Goal: Information Seeking & Learning: Learn about a topic

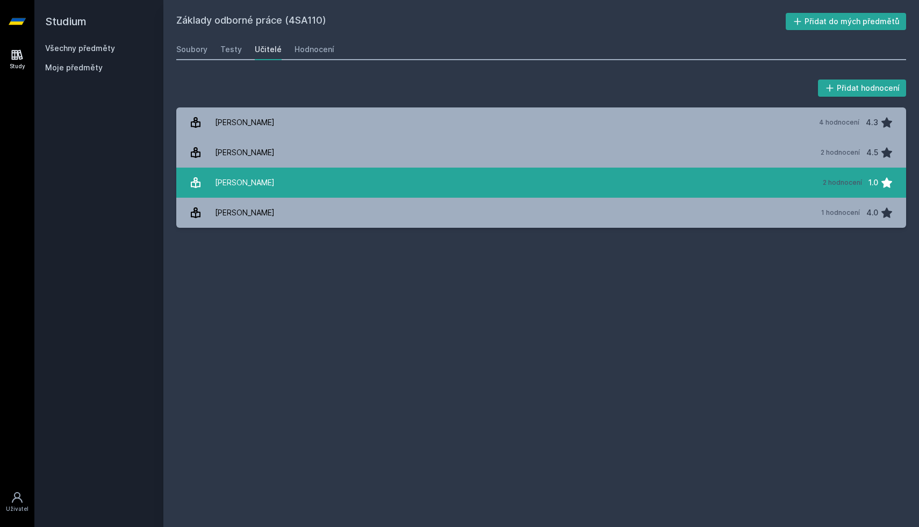
click at [358, 192] on link "[PERSON_NAME] 2 hodnocení 1.0" at bounding box center [541, 183] width 730 height 30
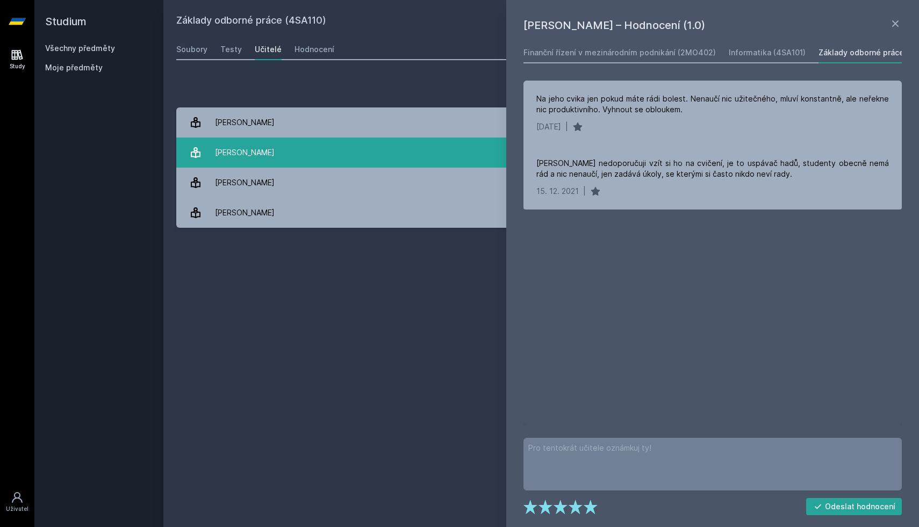
click at [367, 162] on link "Radváková Věra 2 hodnocení 4.5" at bounding box center [541, 153] width 730 height 30
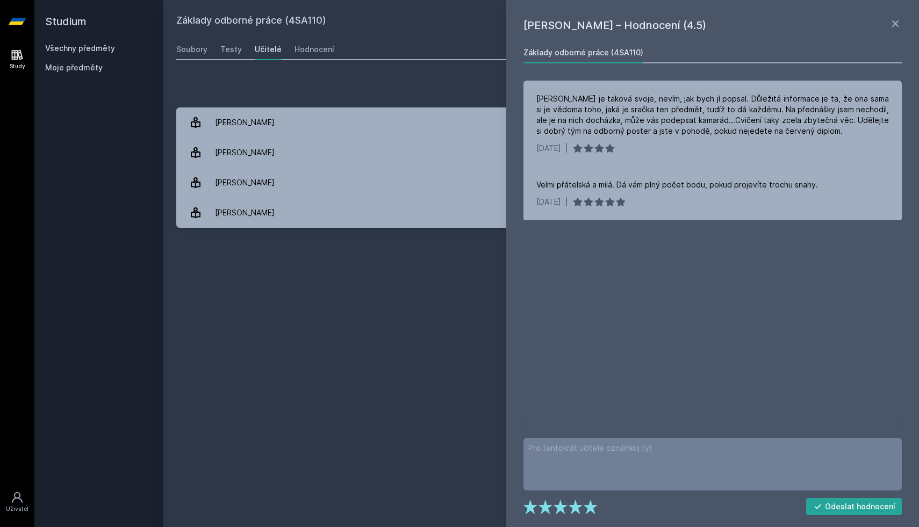
click at [67, 48] on link "Všechny předměty" at bounding box center [80, 48] width 70 height 9
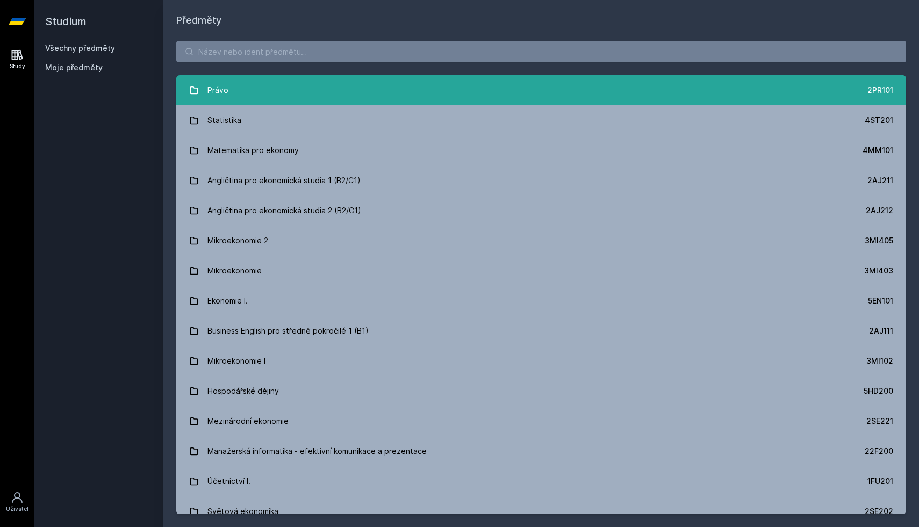
click at [257, 91] on link "Právo 2PR101" at bounding box center [541, 90] width 730 height 30
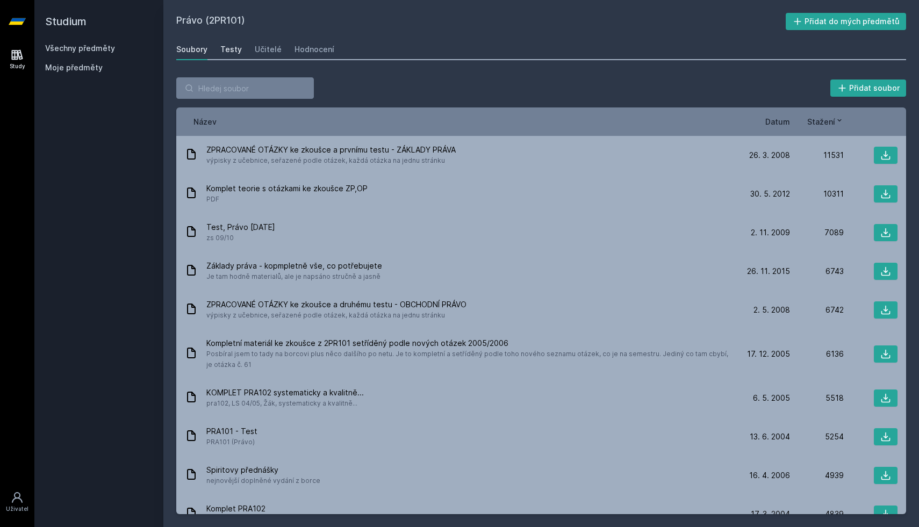
click at [228, 49] on div "Testy" at bounding box center [230, 49] width 21 height 11
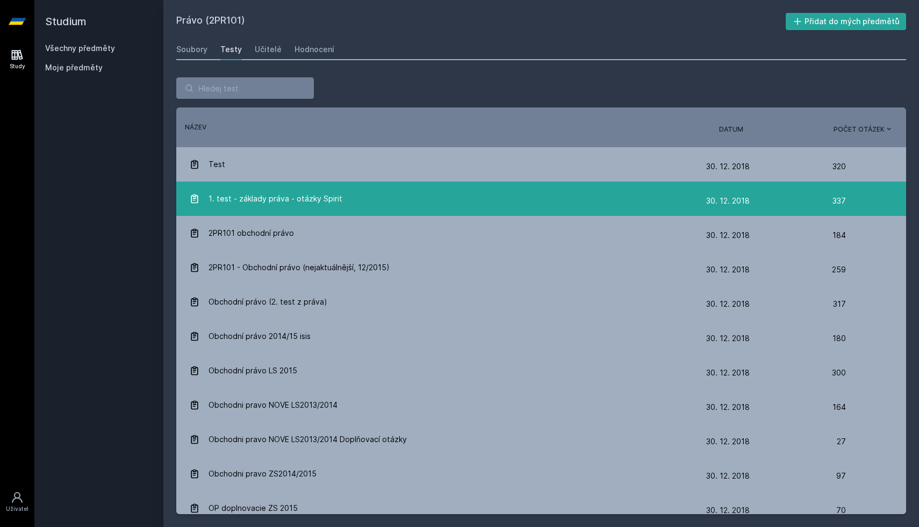
click at [280, 196] on span "1. test - základy práva - otázky Spirit" at bounding box center [275, 198] width 134 height 21
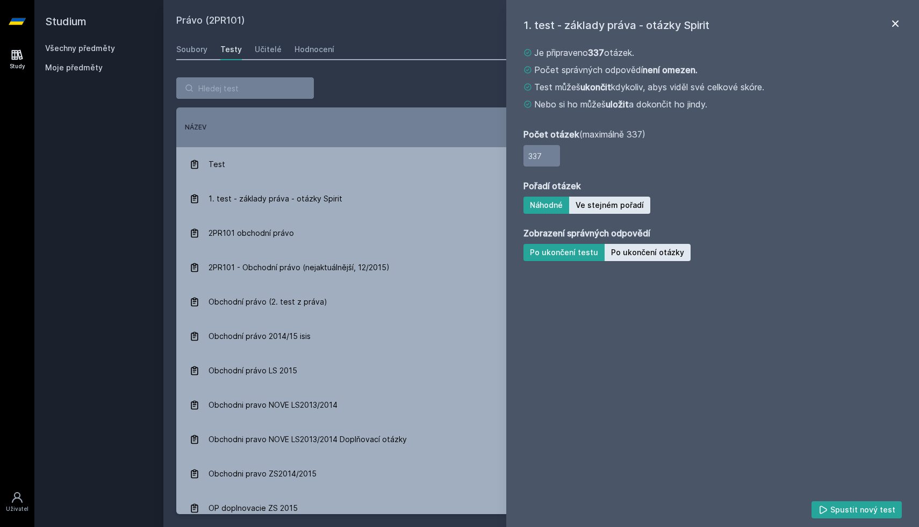
click at [893, 24] on icon at bounding box center [895, 23] width 13 height 13
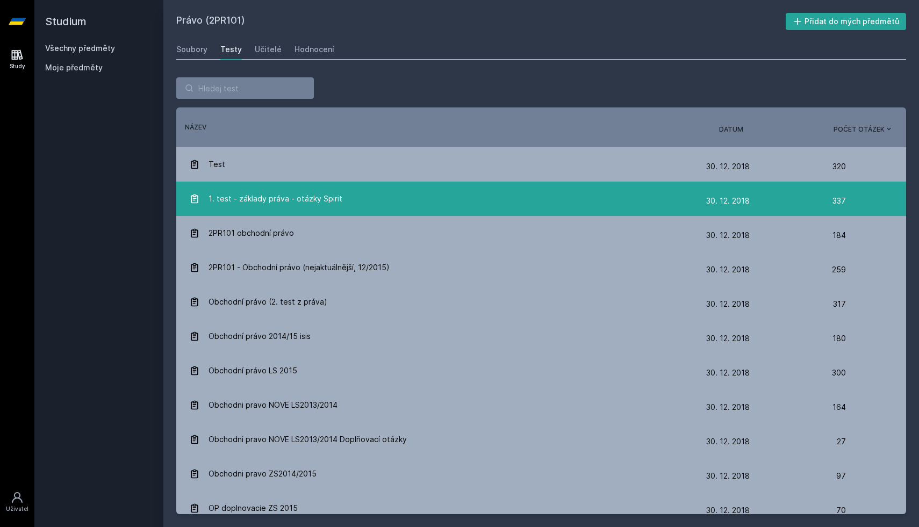
click at [561, 208] on div "1. test - základy práva - otázky Spirit" at bounding box center [447, 198] width 517 height 21
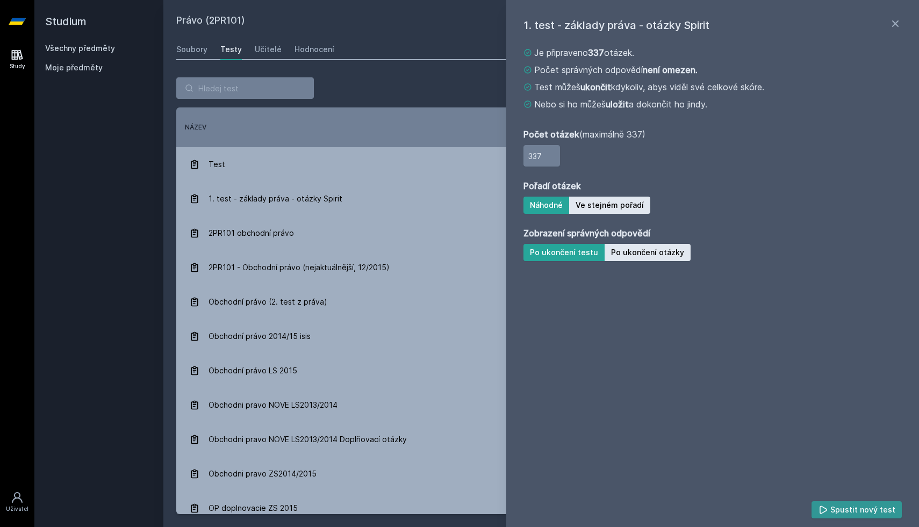
click at [840, 510] on button "Spustit nový test" at bounding box center [856, 509] width 91 height 17
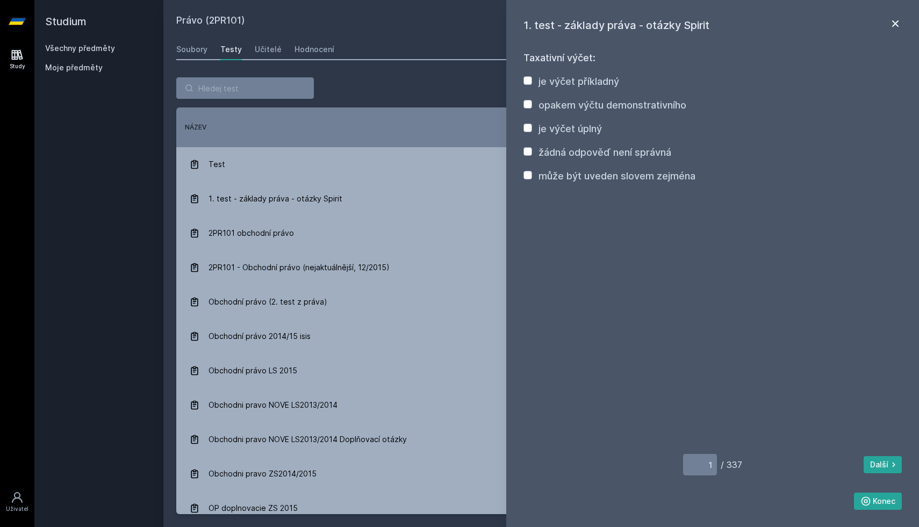
click at [895, 19] on icon at bounding box center [895, 23] width 13 height 13
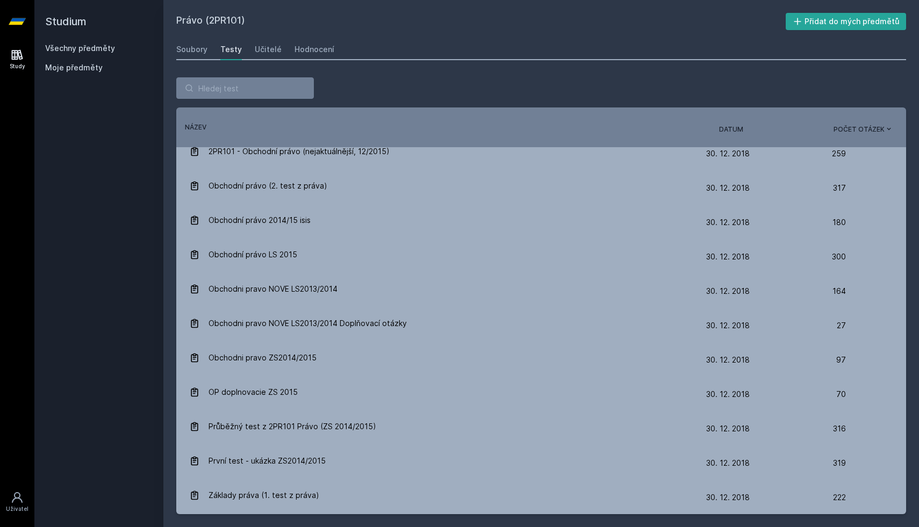
scroll to position [183, 0]
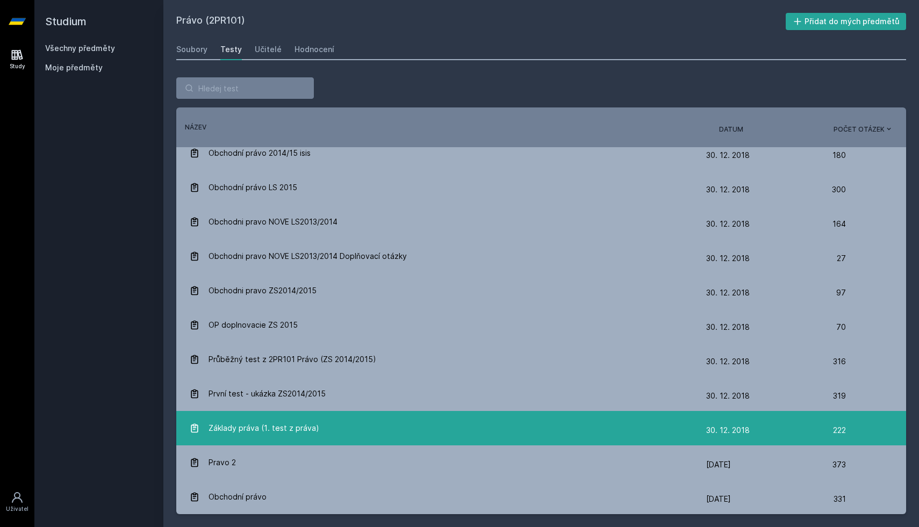
click at [273, 420] on span "Základy práva (1. test z práva)" at bounding box center [263, 427] width 111 height 21
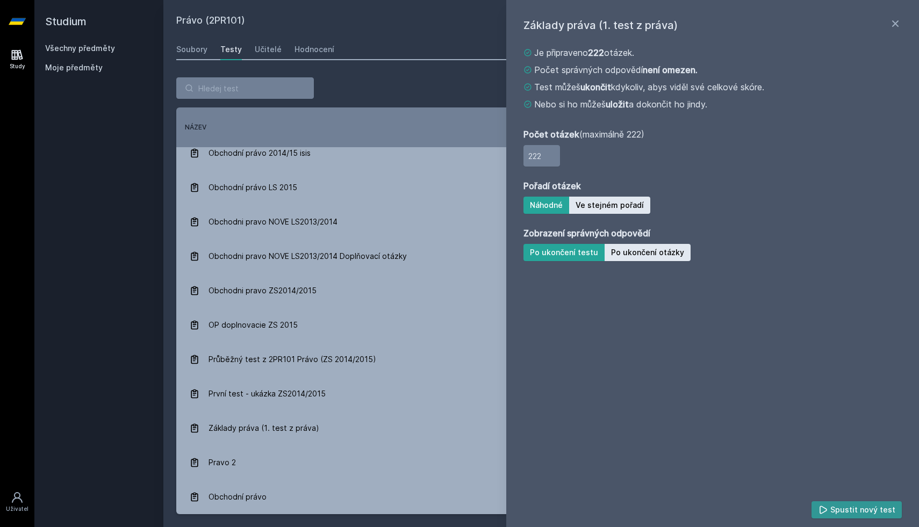
click at [843, 506] on button "Spustit nový test" at bounding box center [856, 509] width 91 height 17
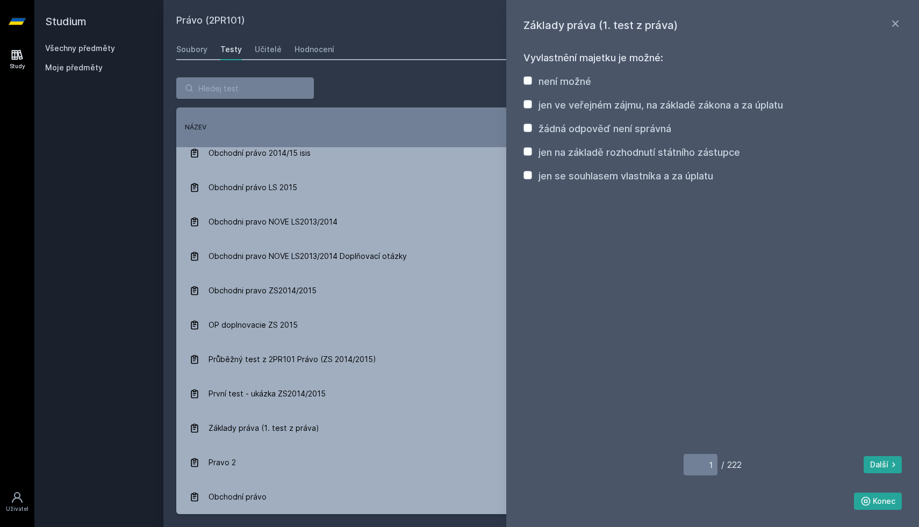
click at [372, 105] on div "Základy práva (1. test z práva) Vyvlastnění majetku je možné: není možné jen ve…" at bounding box center [541, 295] width 730 height 437
click at [893, 21] on icon at bounding box center [895, 23] width 6 height 6
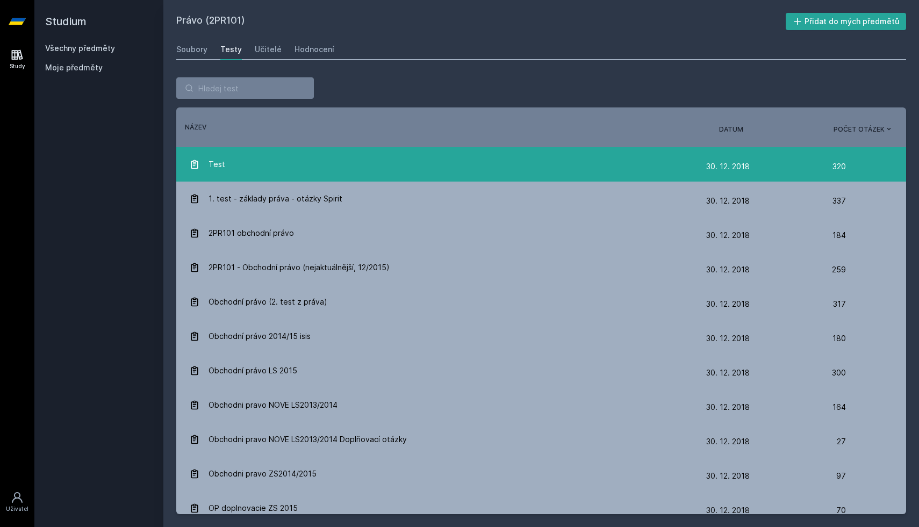
click at [320, 161] on div "Test" at bounding box center [447, 164] width 517 height 21
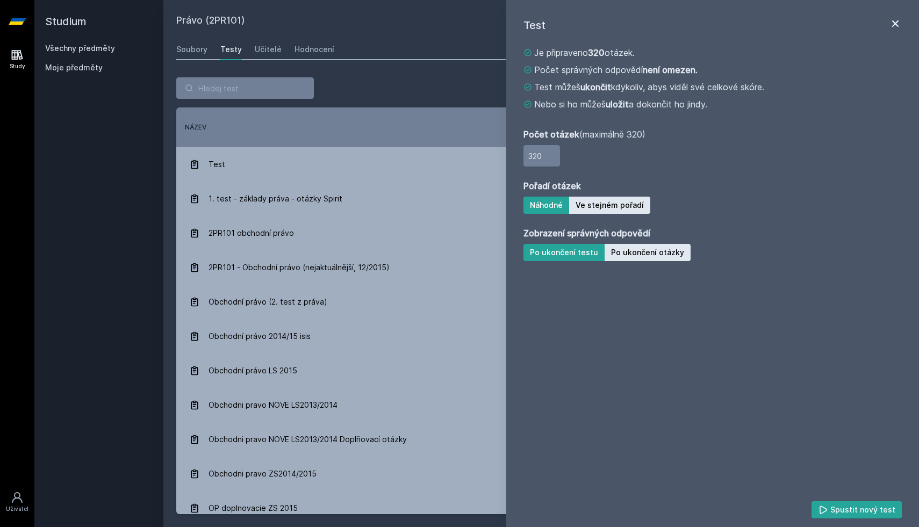
click at [891, 25] on icon at bounding box center [895, 23] width 13 height 13
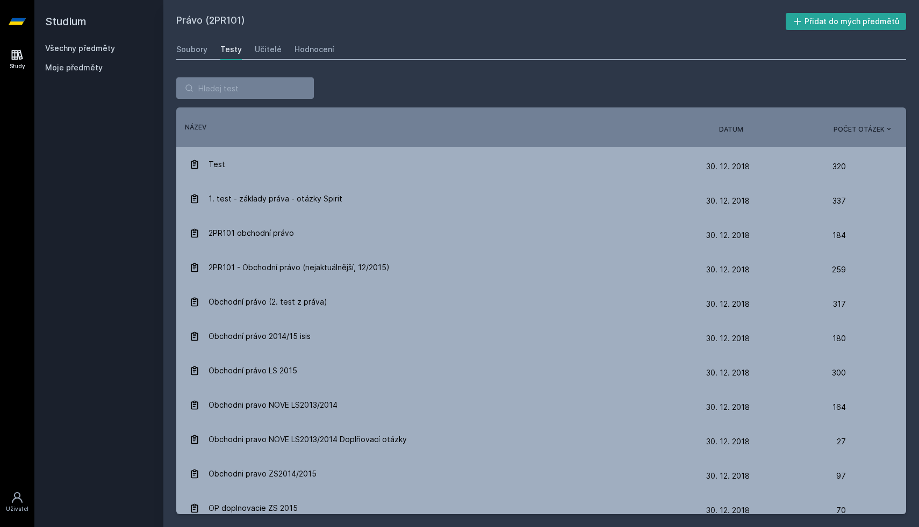
click at [733, 128] on span "Datum" at bounding box center [731, 130] width 24 height 10
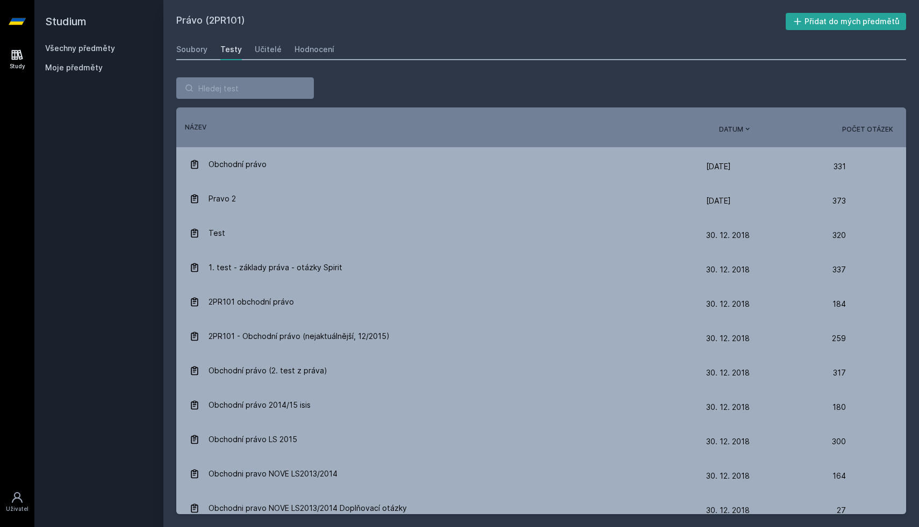
click at [733, 128] on span "Datum" at bounding box center [731, 130] width 24 height 10
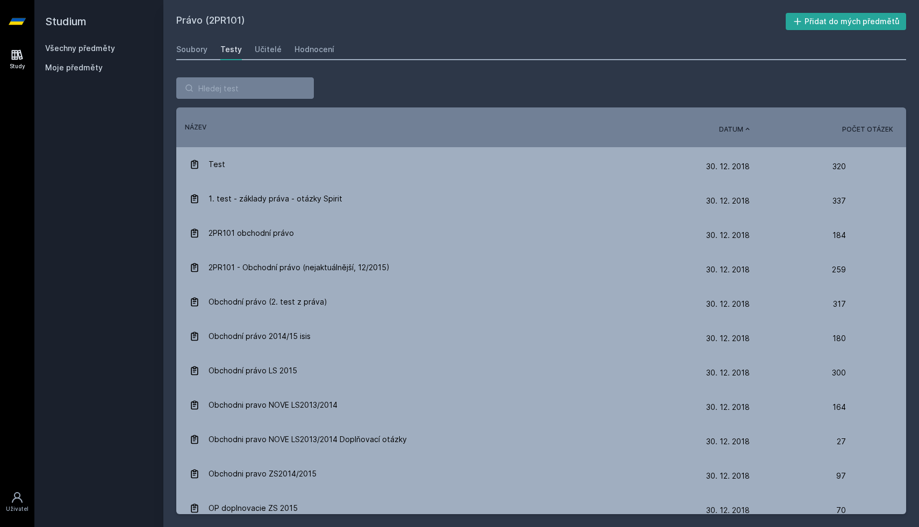
click at [733, 128] on span "Datum" at bounding box center [731, 130] width 24 height 10
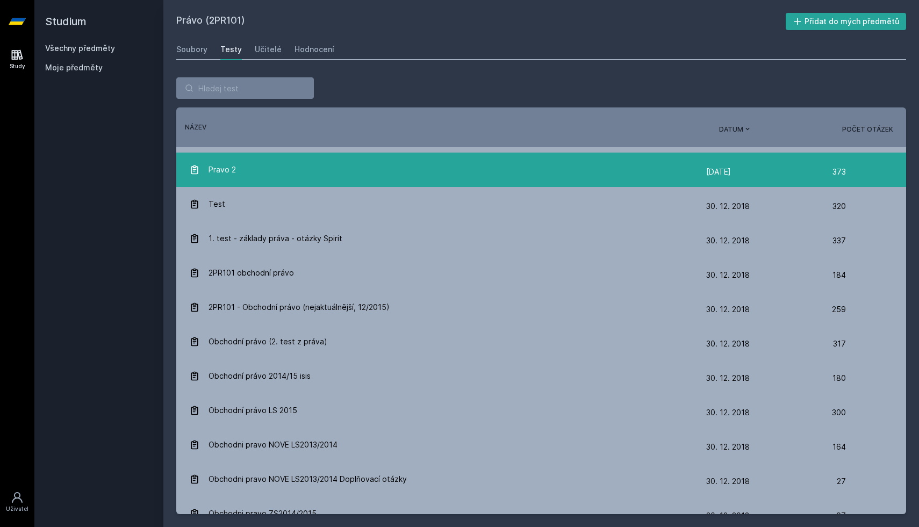
scroll to position [31, 0]
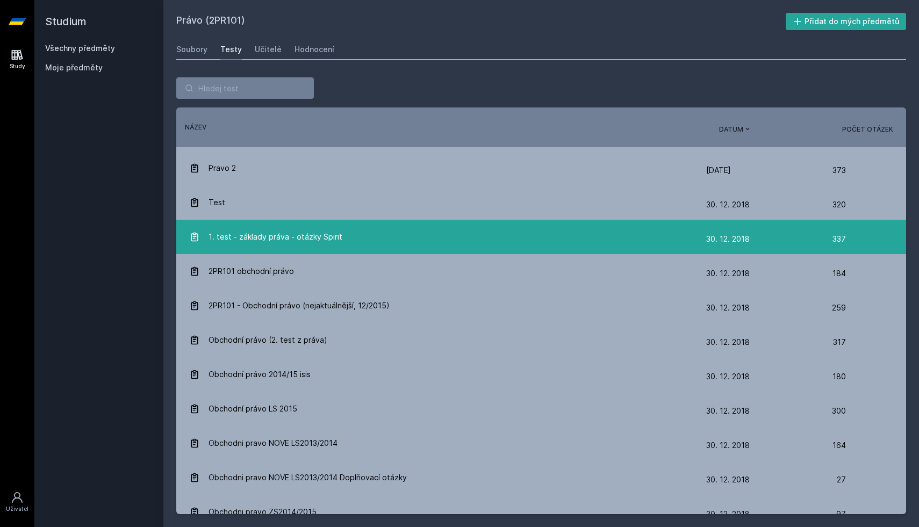
click at [561, 244] on div "1. test - základy práva - otázky Spirit" at bounding box center [447, 236] width 517 height 21
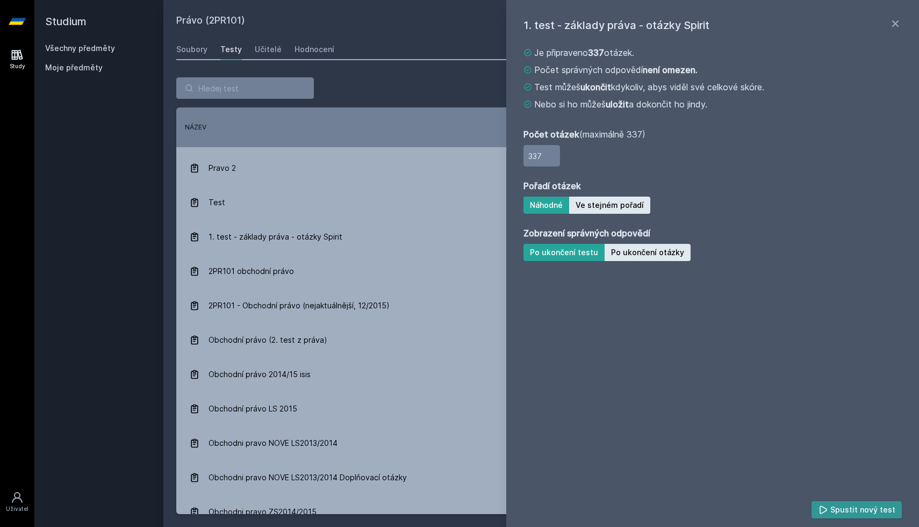
click at [868, 512] on button "Spustit nový test" at bounding box center [856, 509] width 91 height 17
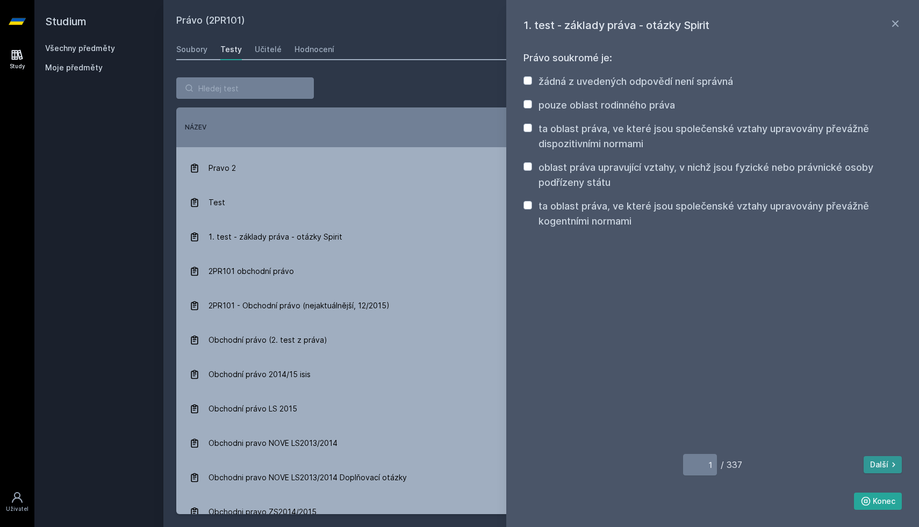
click at [880, 463] on button "Další" at bounding box center [882, 464] width 38 height 17
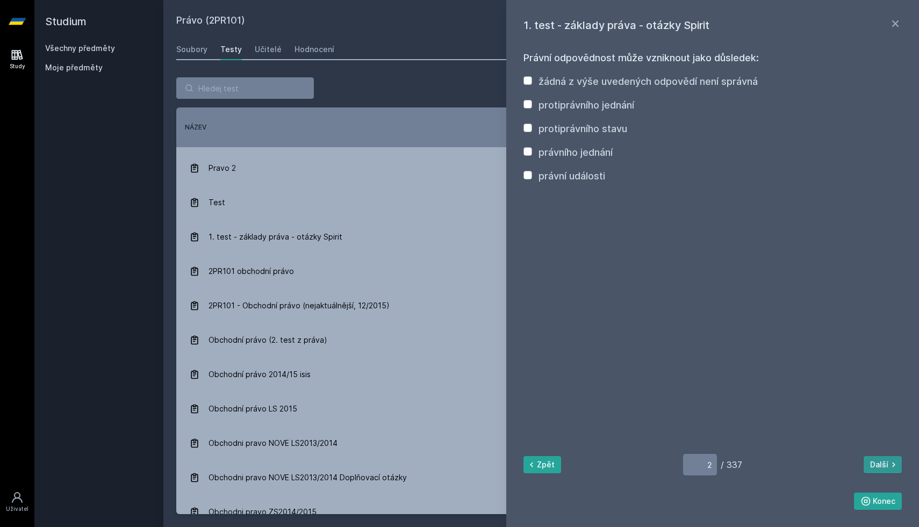
click at [880, 463] on button "Další" at bounding box center [882, 464] width 38 height 17
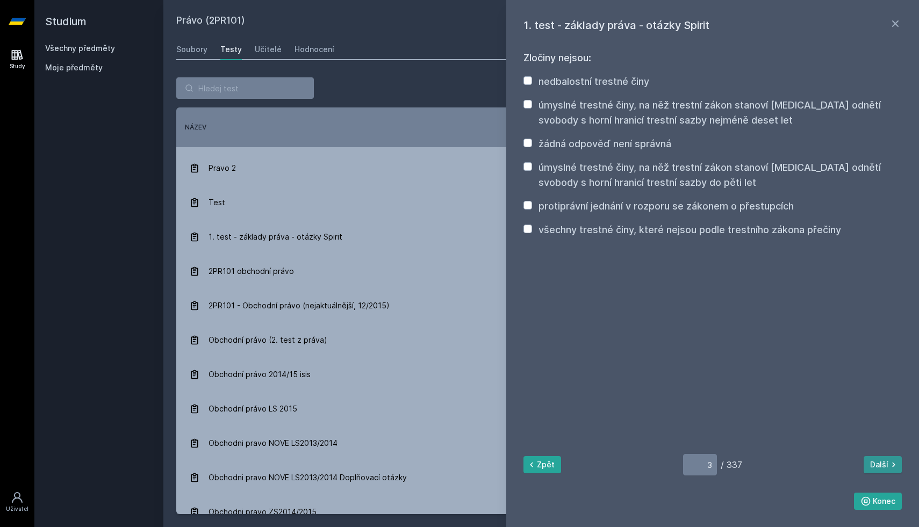
click at [880, 463] on button "Další" at bounding box center [882, 464] width 38 height 17
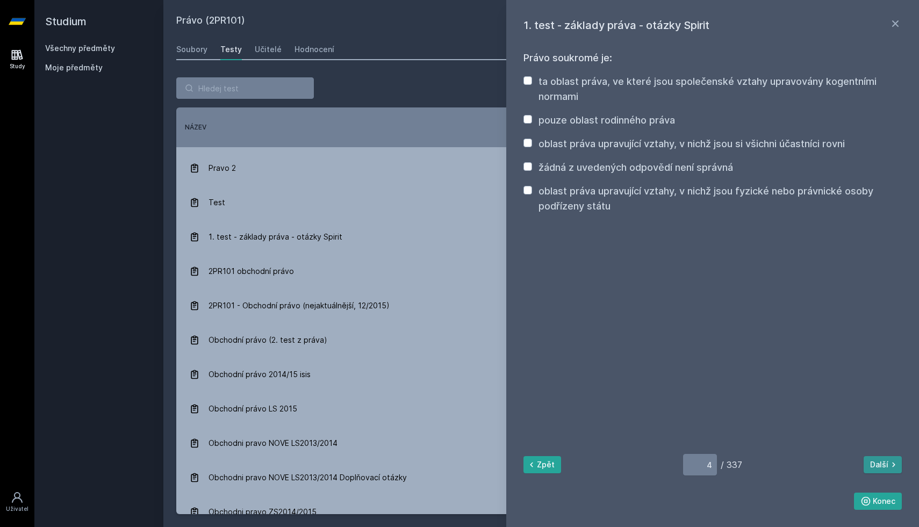
click at [880, 463] on button "Další" at bounding box center [882, 464] width 38 height 17
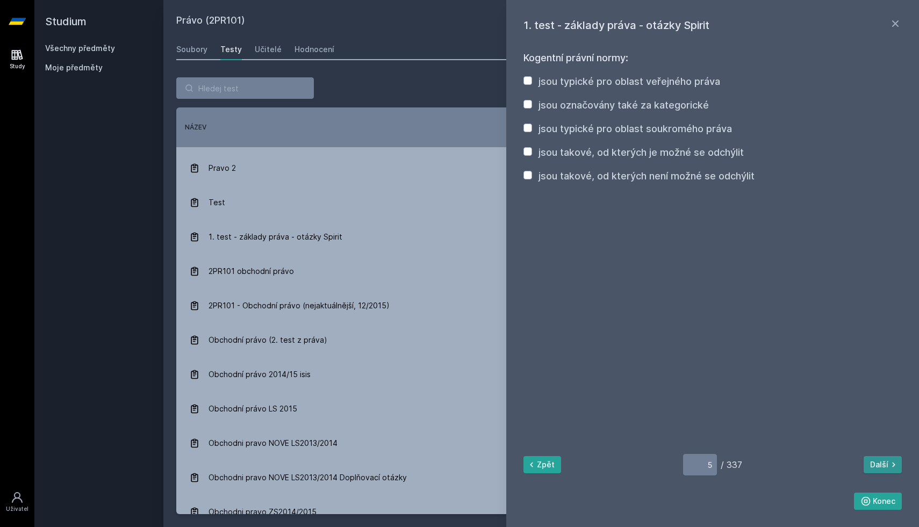
click at [880, 463] on button "Další" at bounding box center [882, 464] width 38 height 17
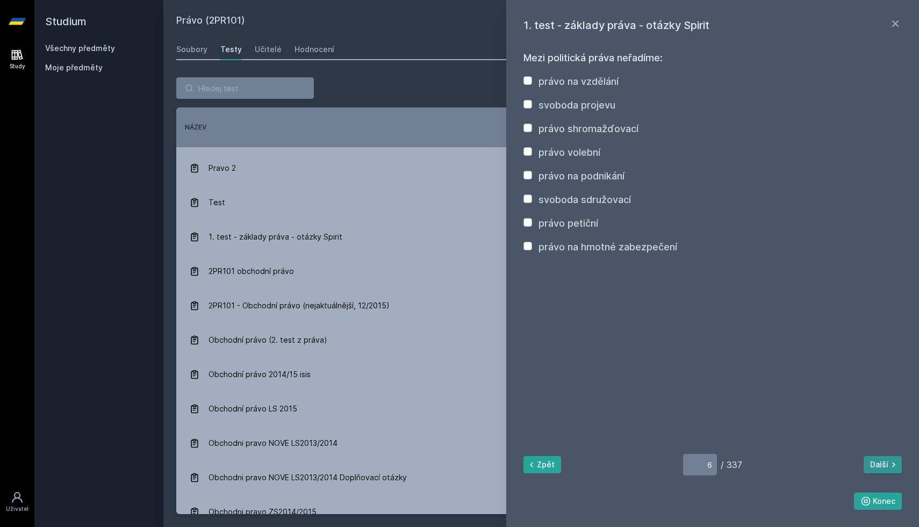
click at [880, 463] on button "Další" at bounding box center [882, 464] width 38 height 17
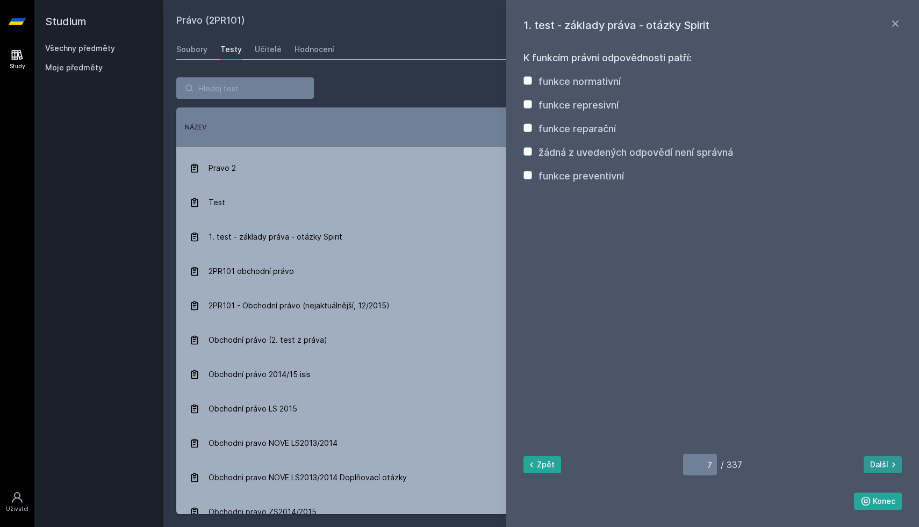
click at [880, 463] on button "Další" at bounding box center [882, 464] width 38 height 17
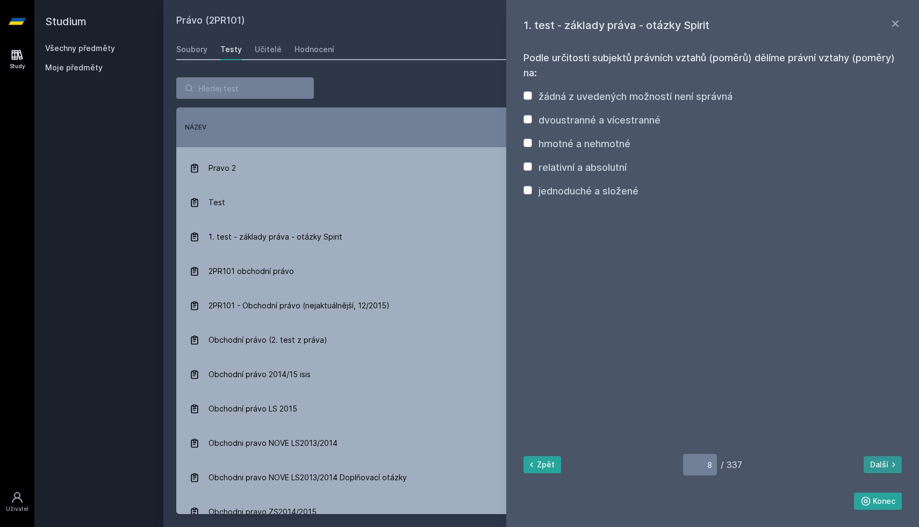
click at [880, 463] on button "Další" at bounding box center [882, 464] width 38 height 17
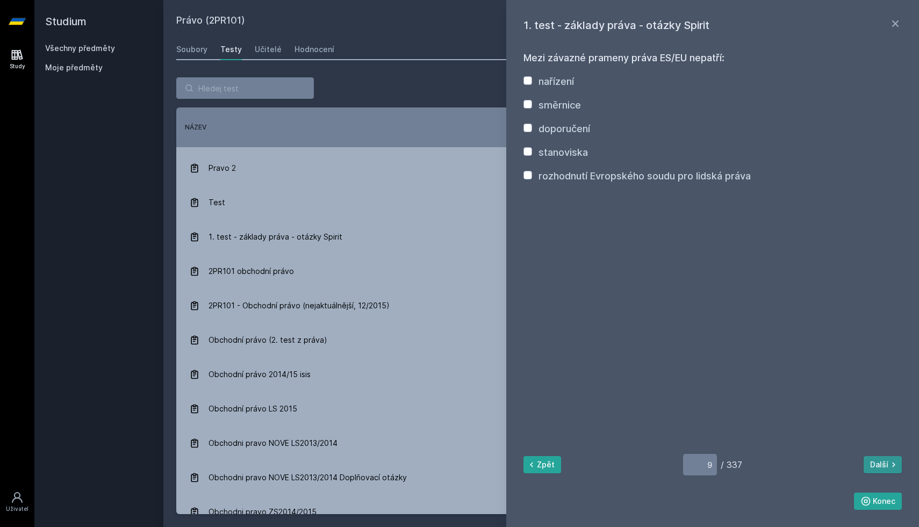
click at [880, 463] on button "Další" at bounding box center [882, 464] width 38 height 17
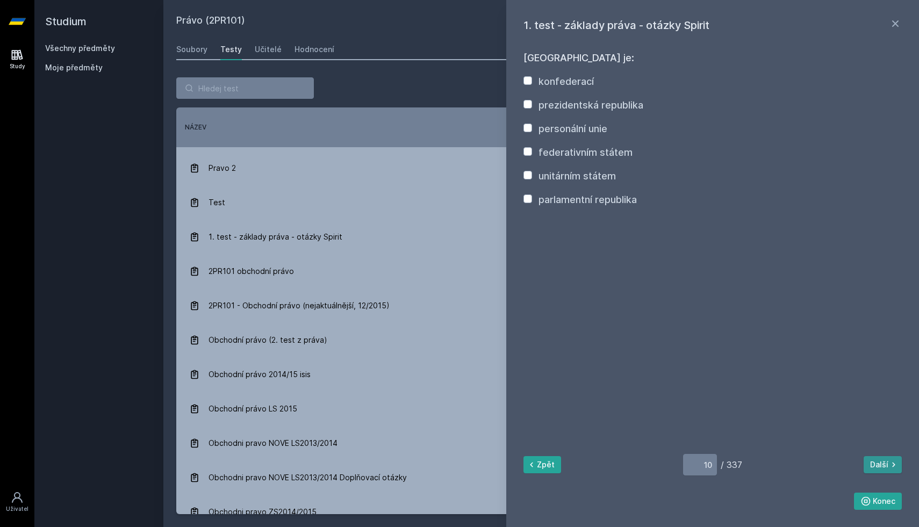
click at [880, 463] on button "Další" at bounding box center [882, 464] width 38 height 17
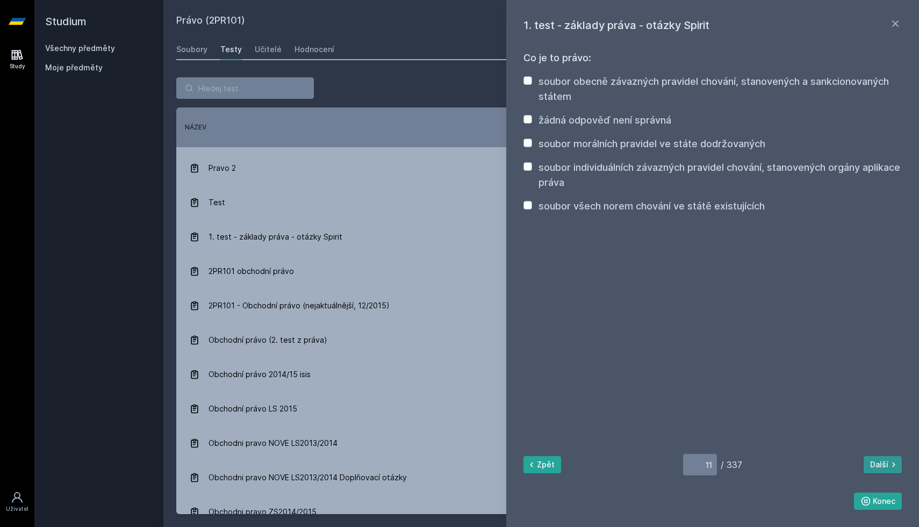
click at [880, 463] on button "Další" at bounding box center [882, 464] width 38 height 17
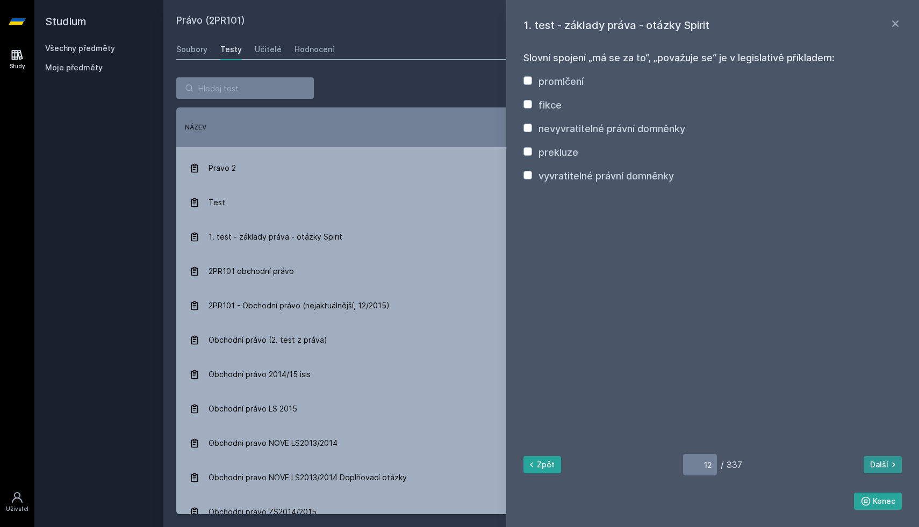
click at [880, 463] on button "Další" at bounding box center [882, 464] width 38 height 17
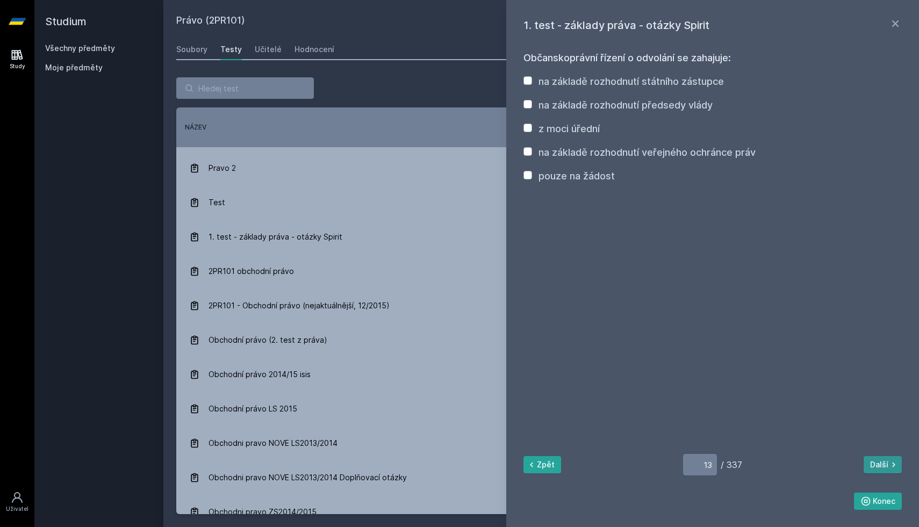
click at [880, 463] on button "Další" at bounding box center [882, 464] width 38 height 17
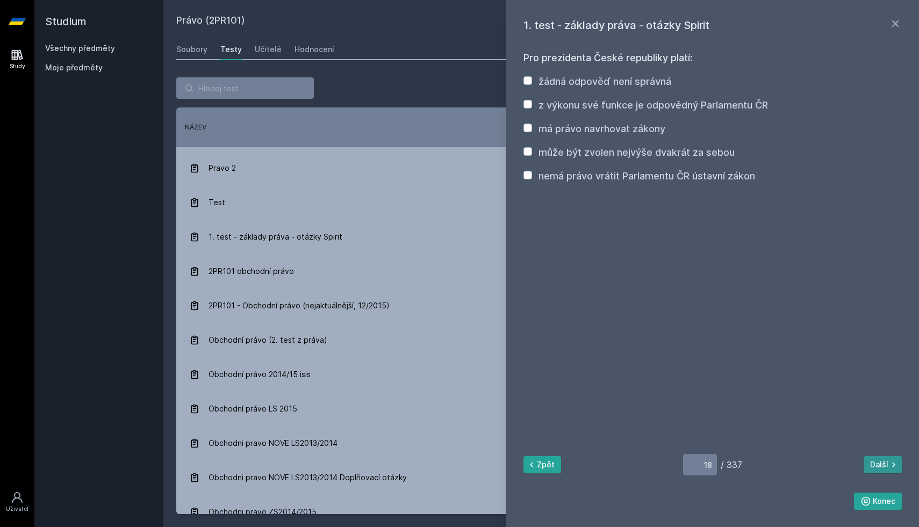
click at [880, 463] on button "Další" at bounding box center [882, 464] width 38 height 17
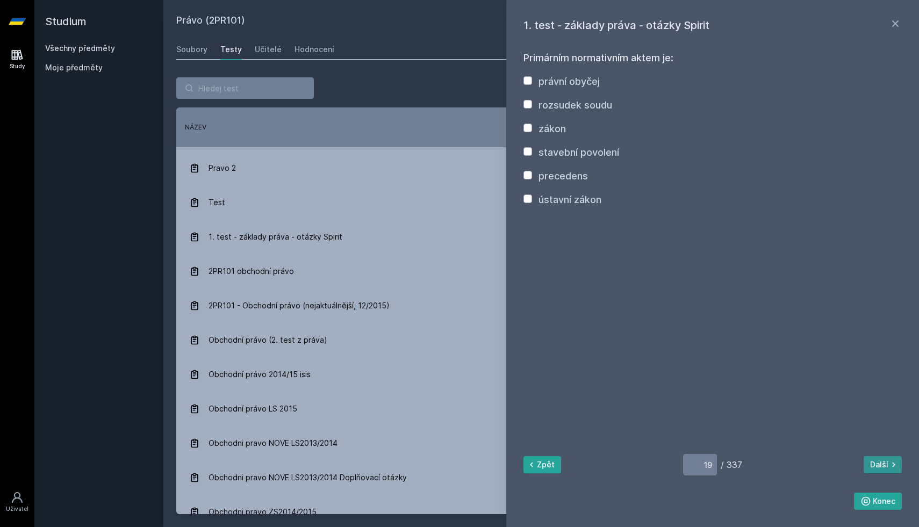
click at [880, 463] on button "Další" at bounding box center [882, 464] width 38 height 17
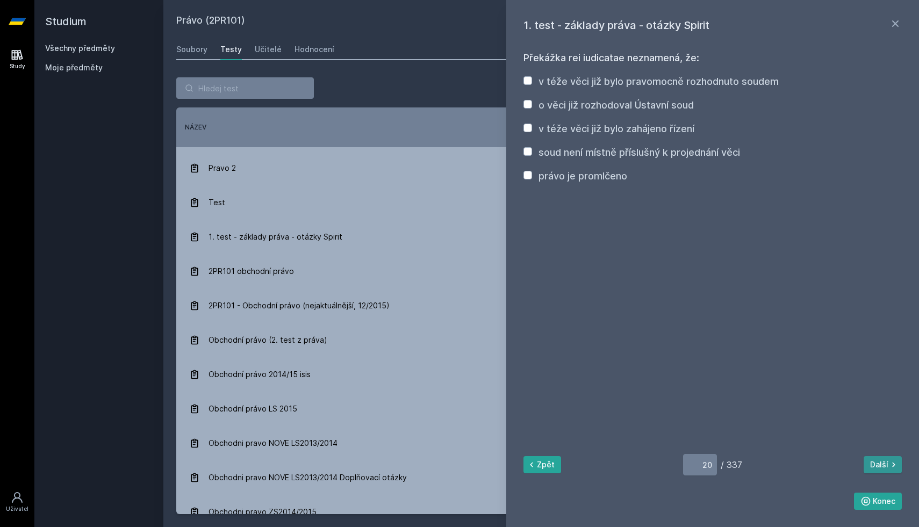
click at [880, 463] on button "Další" at bounding box center [882, 464] width 38 height 17
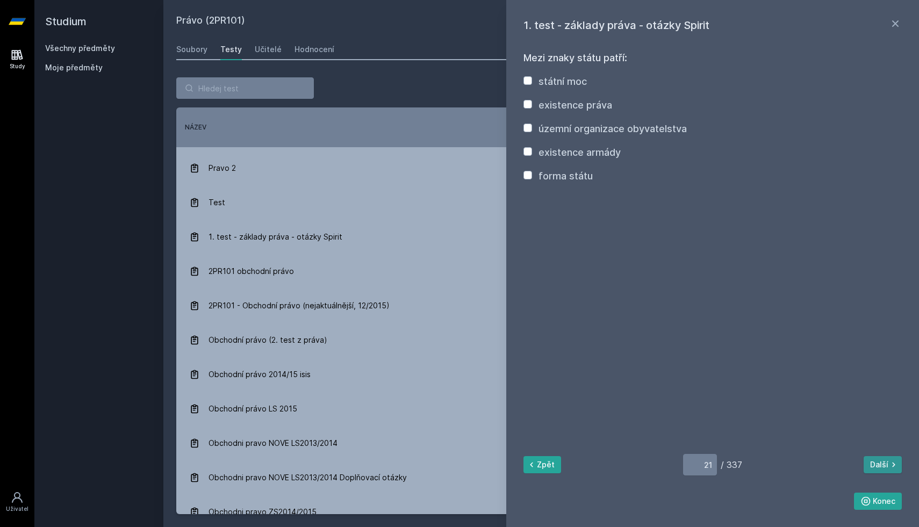
click at [880, 463] on button "Další" at bounding box center [882, 464] width 38 height 17
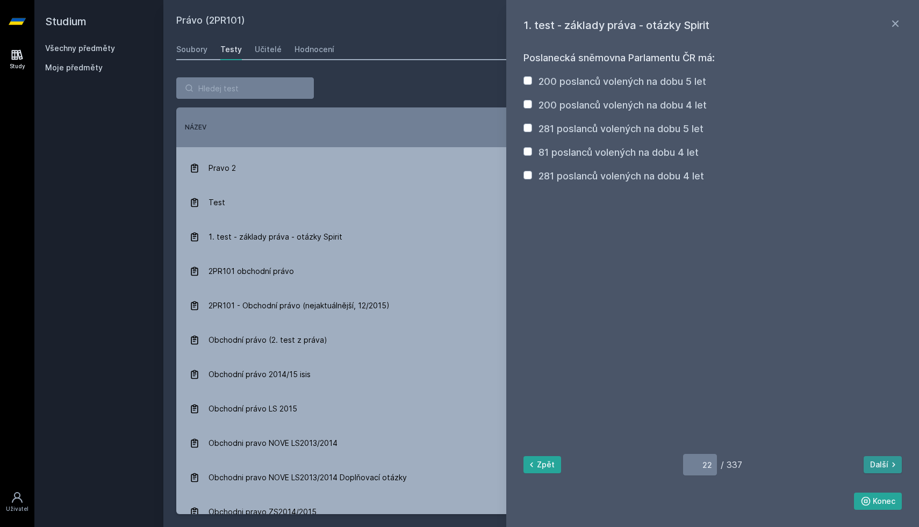
click at [880, 463] on button "Další" at bounding box center [882, 464] width 38 height 17
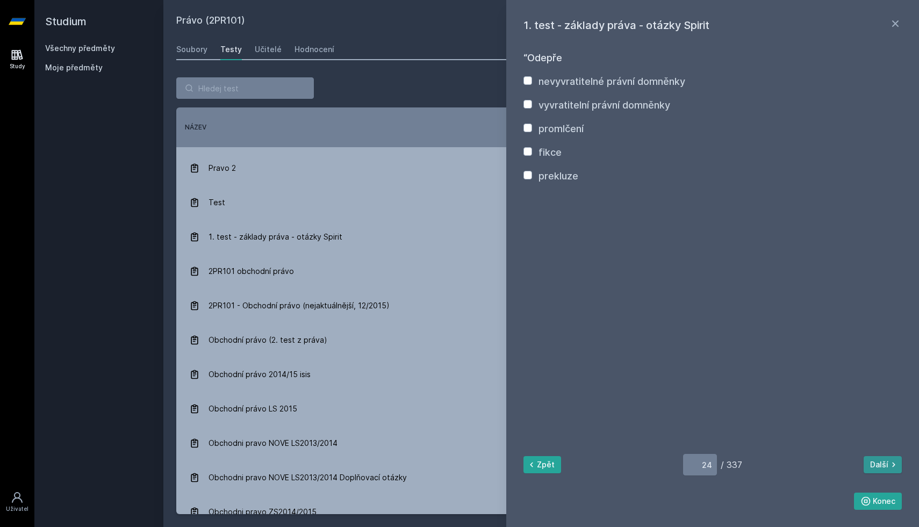
click at [880, 463] on button "Další" at bounding box center [882, 464] width 38 height 17
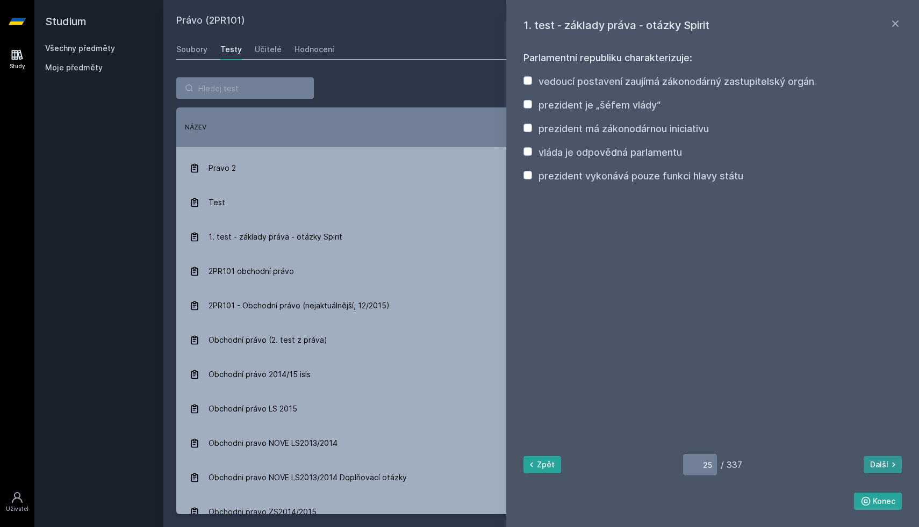
click at [880, 463] on button "Další" at bounding box center [882, 464] width 38 height 17
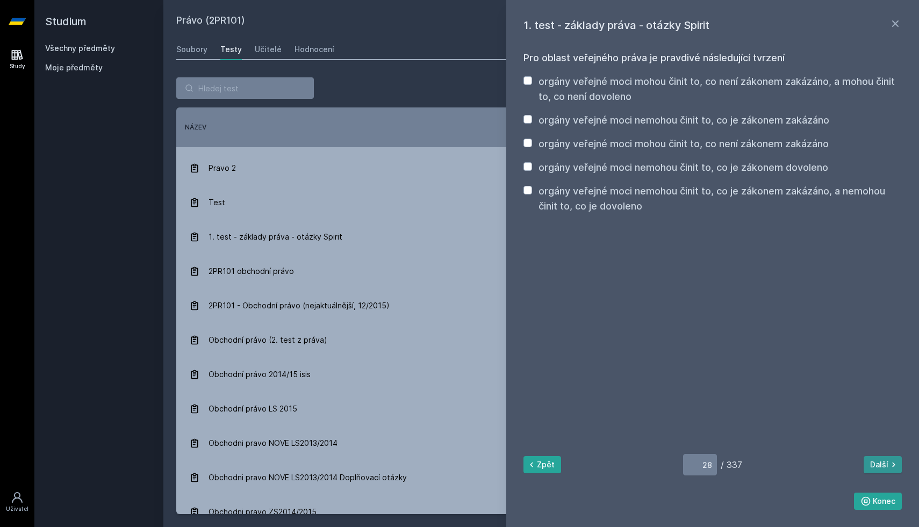
click at [880, 463] on button "Další" at bounding box center [882, 464] width 38 height 17
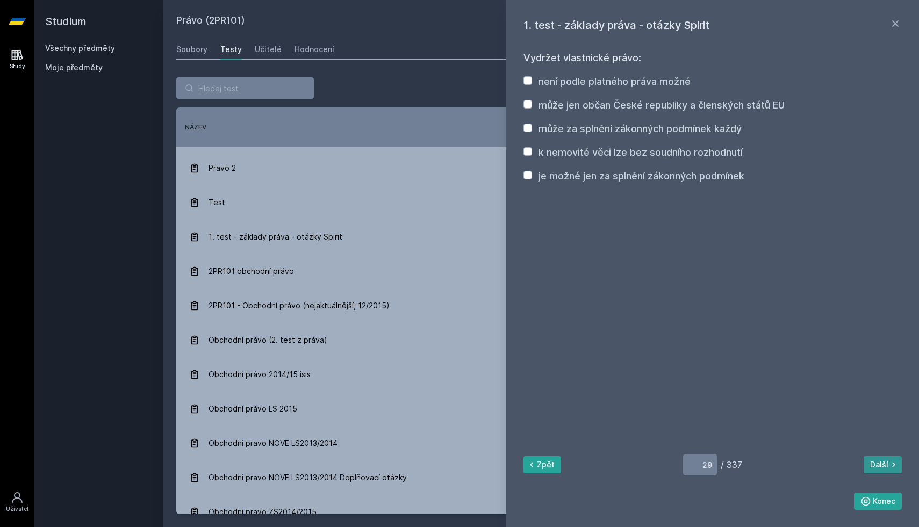
click at [880, 463] on button "Další" at bounding box center [882, 464] width 38 height 17
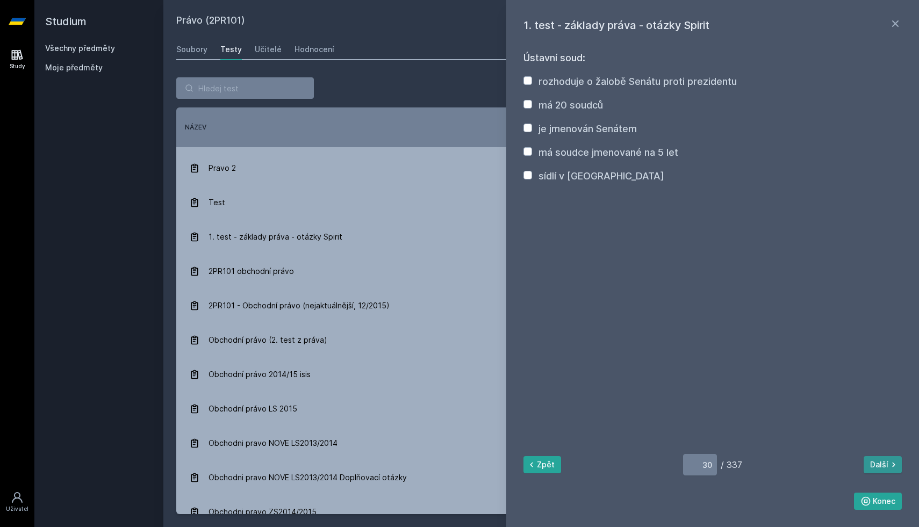
click at [880, 463] on button "Další" at bounding box center [882, 464] width 38 height 17
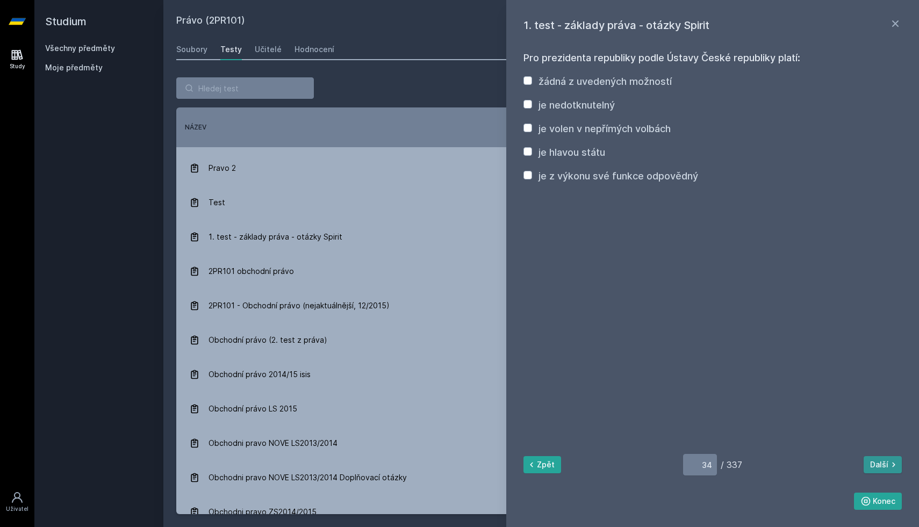
click at [880, 463] on button "Další" at bounding box center [882, 464] width 38 height 17
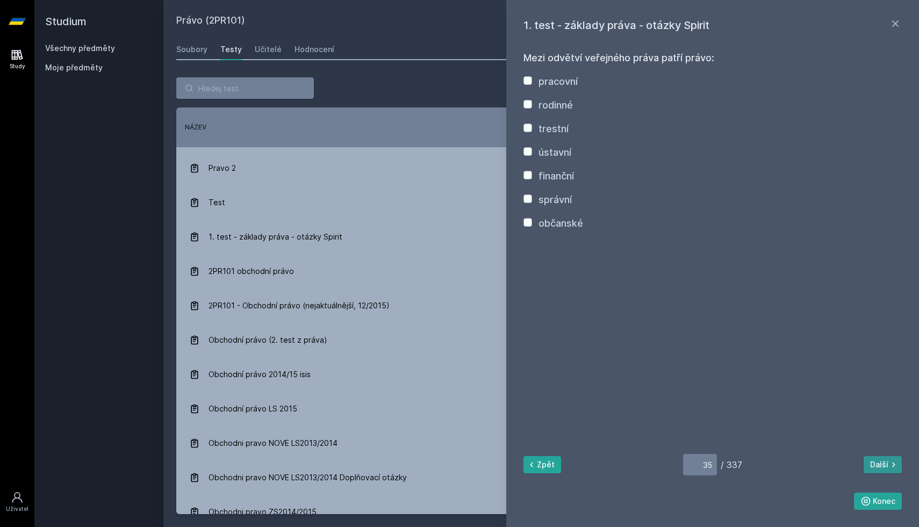
click at [880, 463] on button "Další" at bounding box center [882, 464] width 38 height 17
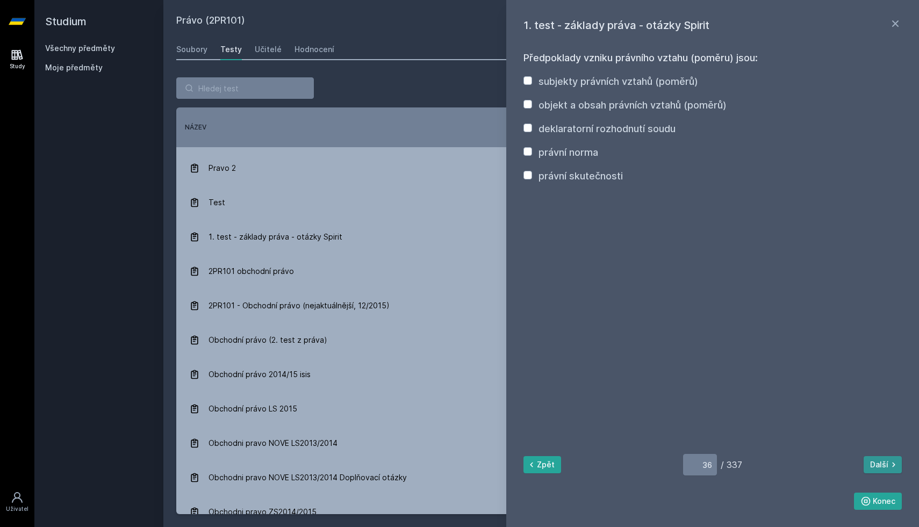
click at [880, 463] on button "Další" at bounding box center [882, 464] width 38 height 17
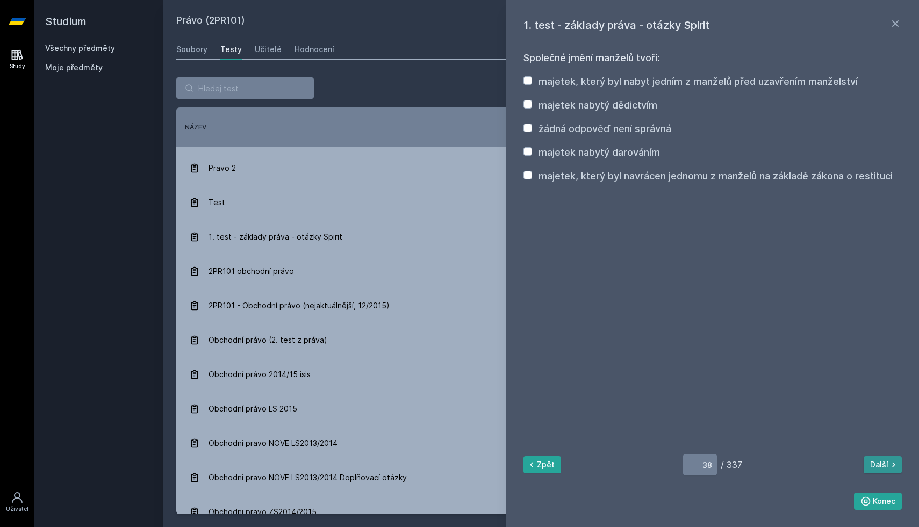
click at [880, 463] on button "Další" at bounding box center [882, 464] width 38 height 17
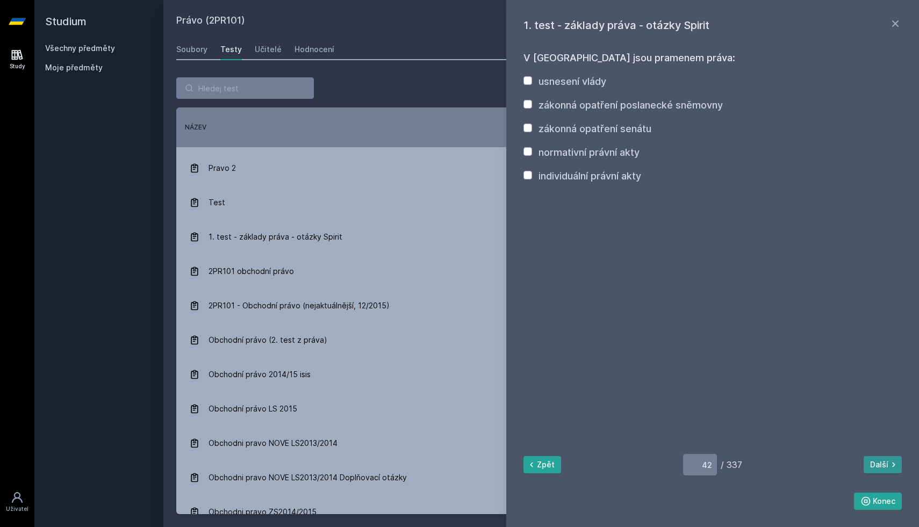
click at [880, 463] on button "Další" at bounding box center [882, 464] width 38 height 17
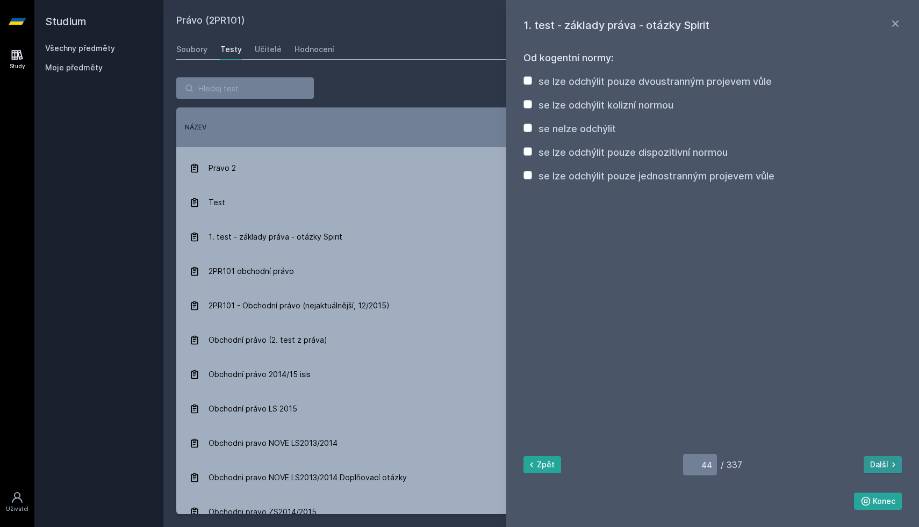
click at [880, 463] on button "Další" at bounding box center [882, 464] width 38 height 17
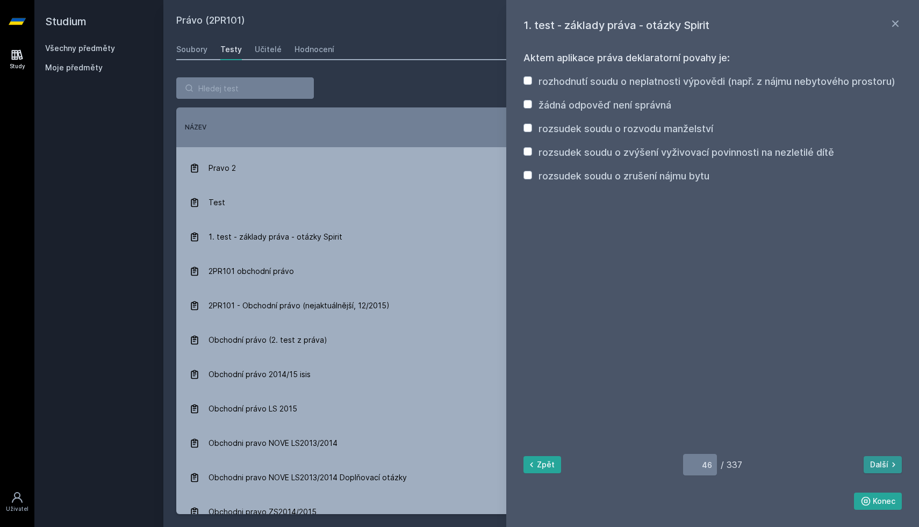
click at [880, 463] on button "Další" at bounding box center [882, 464] width 38 height 17
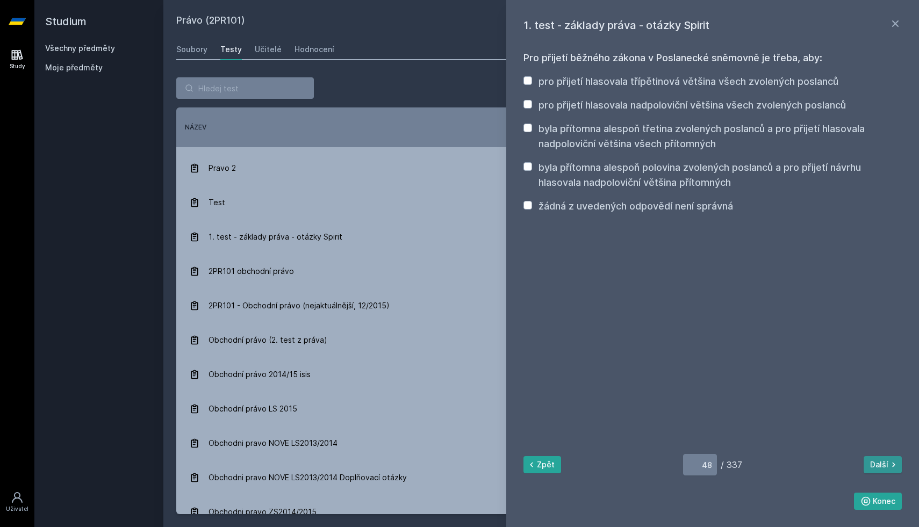
click at [880, 463] on button "Další" at bounding box center [882, 464] width 38 height 17
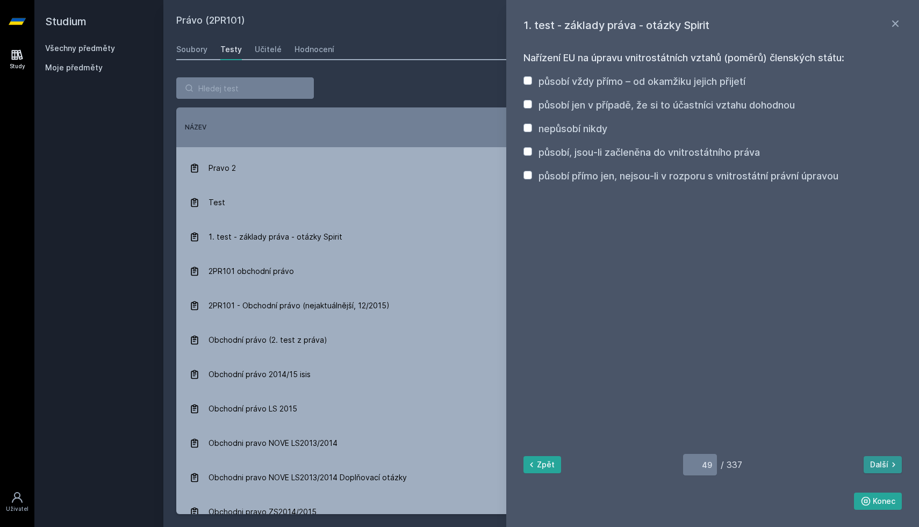
click at [880, 463] on button "Další" at bounding box center [882, 464] width 38 height 17
type input "50"
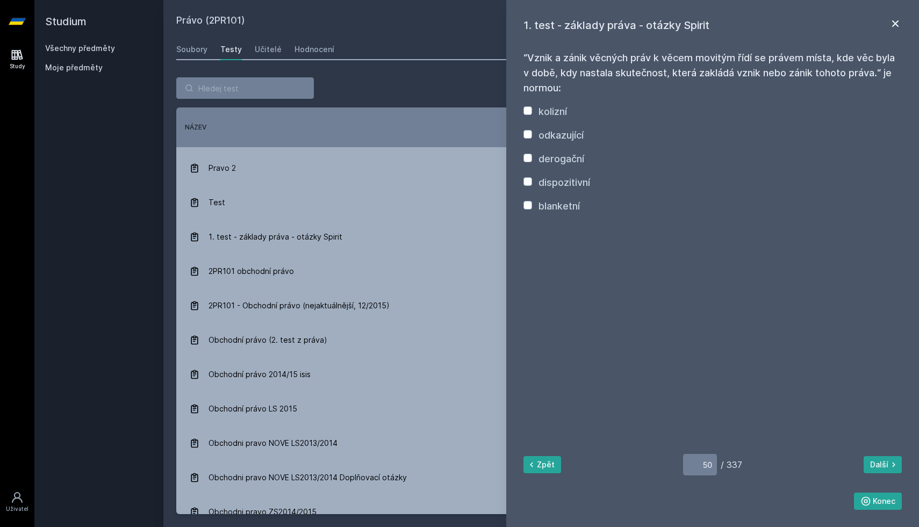
click at [890, 26] on icon at bounding box center [895, 23] width 13 height 13
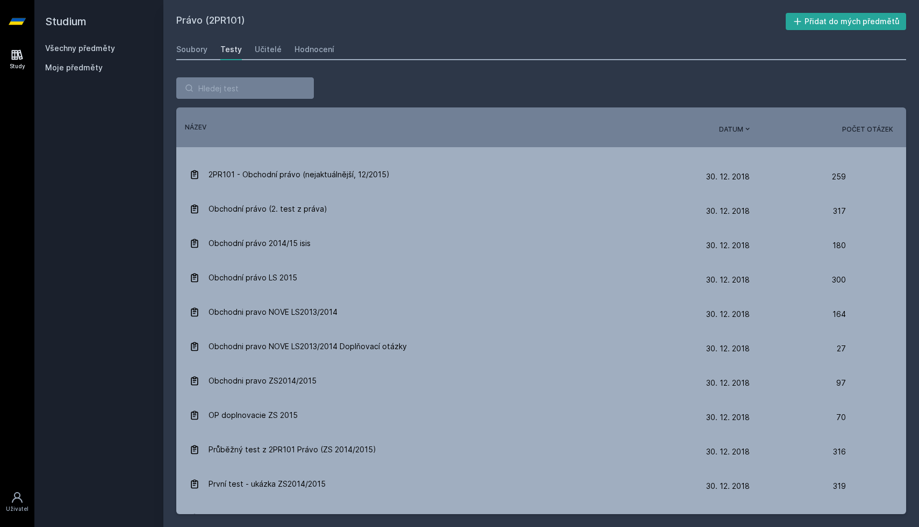
scroll to position [183, 0]
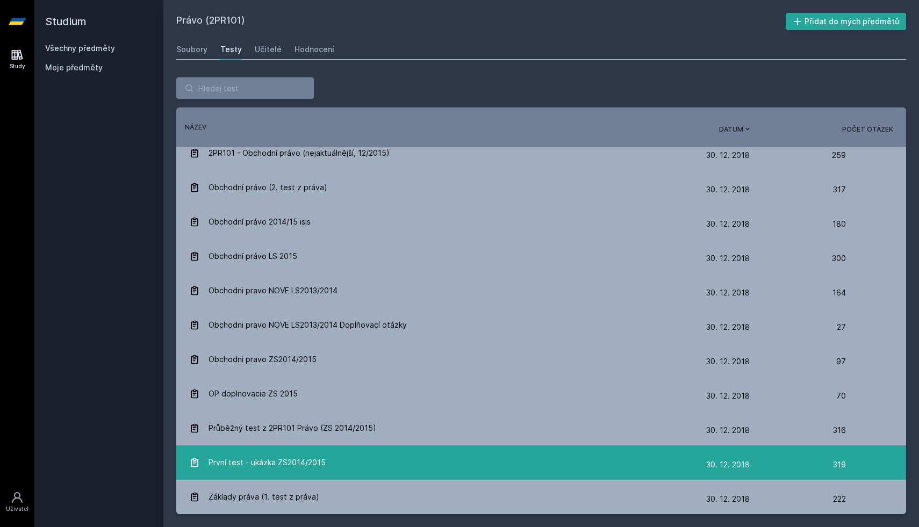
click at [428, 471] on div "První test - ukázka ZS2014/2015" at bounding box center [447, 462] width 517 height 21
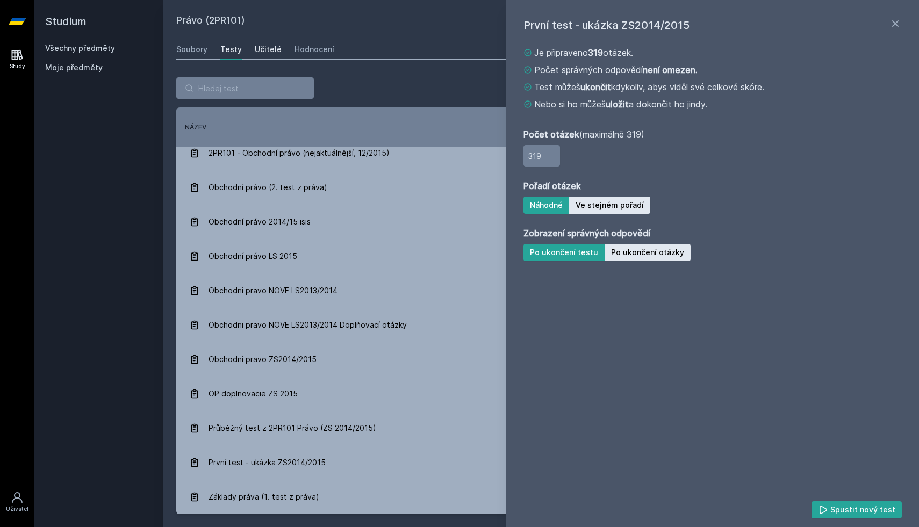
click at [263, 45] on div "Učitelé" at bounding box center [268, 49] width 27 height 11
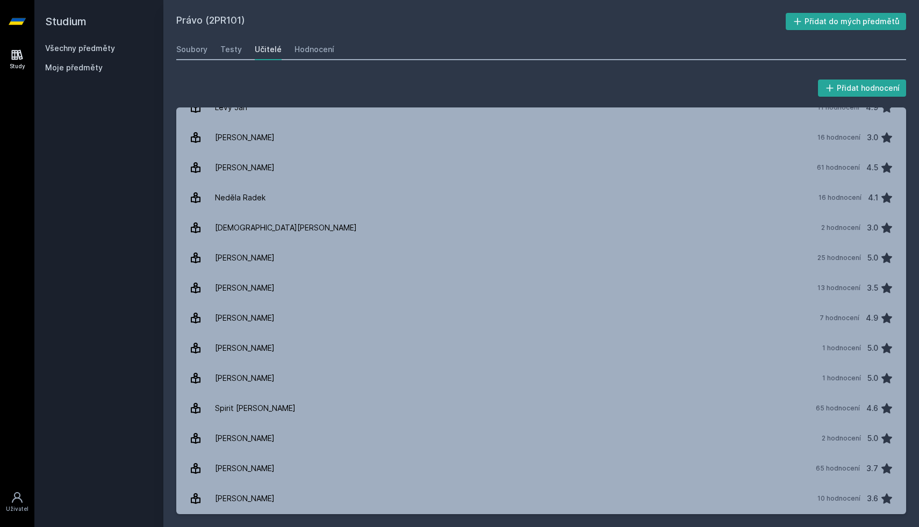
scroll to position [554, 0]
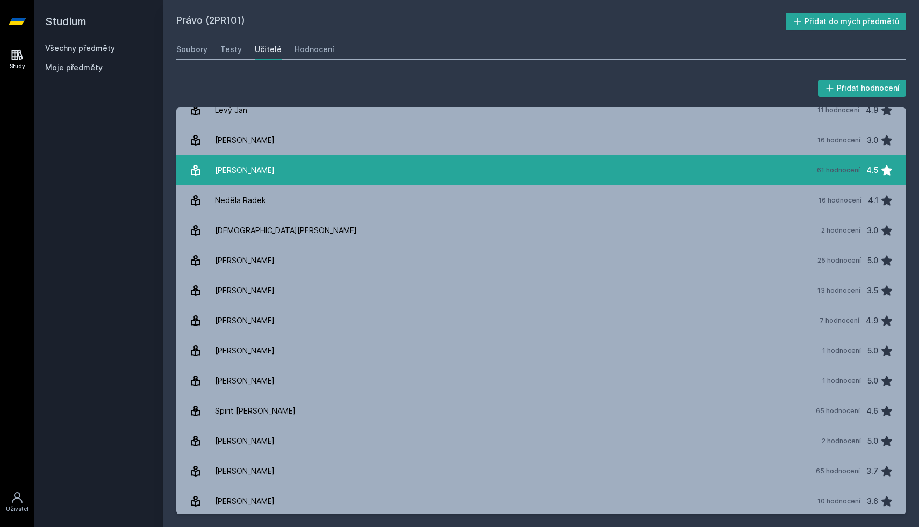
click at [245, 179] on div "[PERSON_NAME]" at bounding box center [245, 170] width 60 height 21
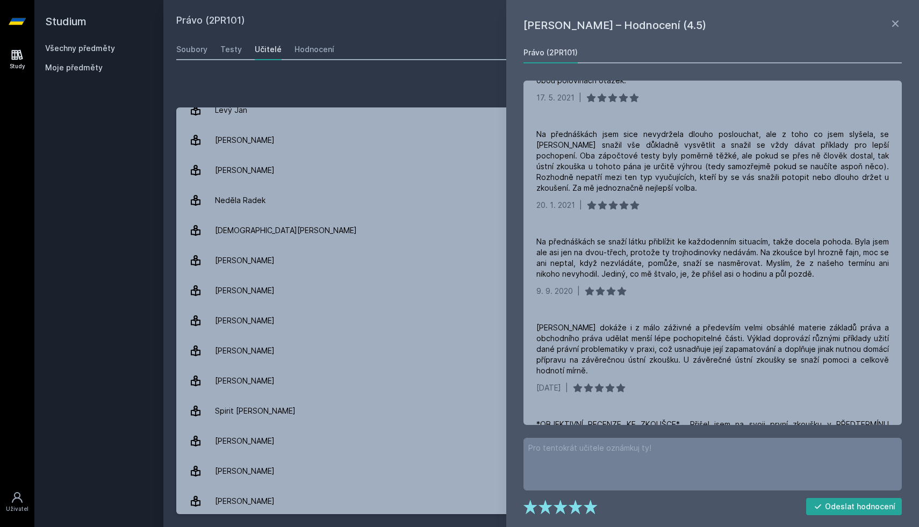
scroll to position [1486, 0]
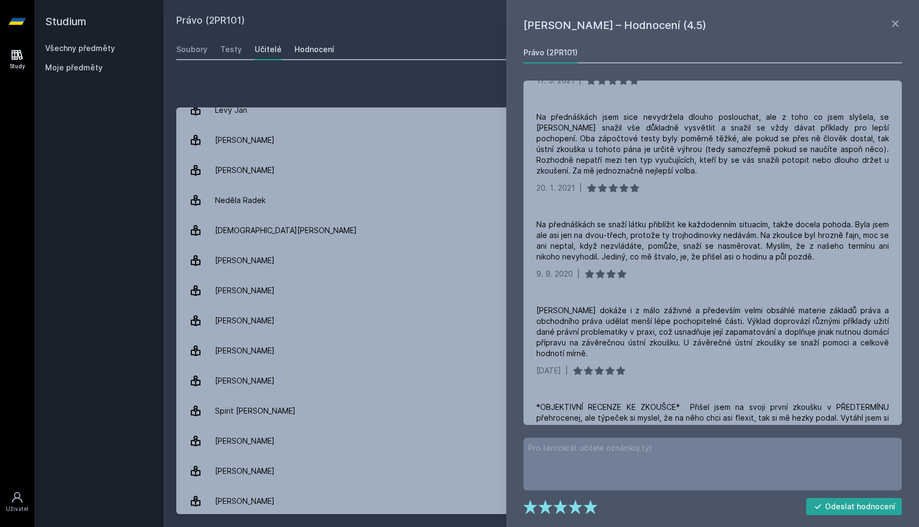
click at [311, 50] on div "Hodnocení" at bounding box center [314, 49] width 40 height 11
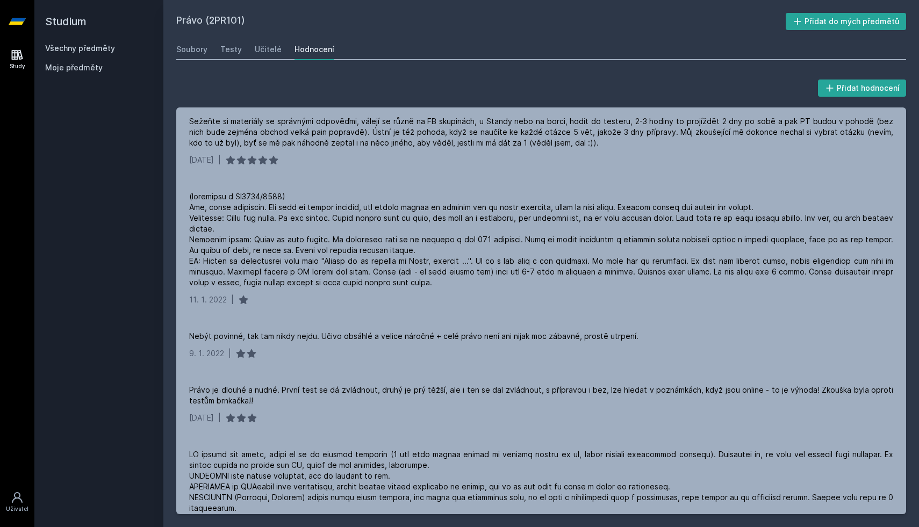
scroll to position [797, 0]
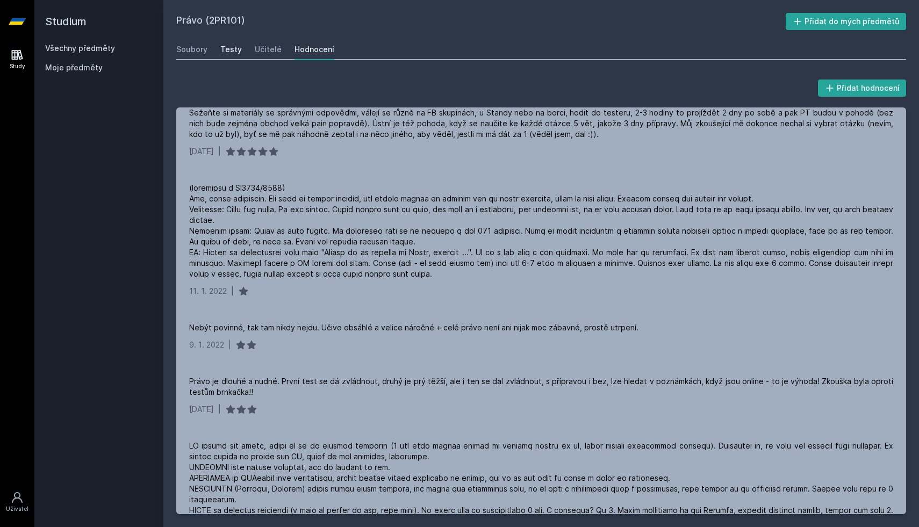
click at [221, 45] on div "Testy" at bounding box center [230, 49] width 21 height 11
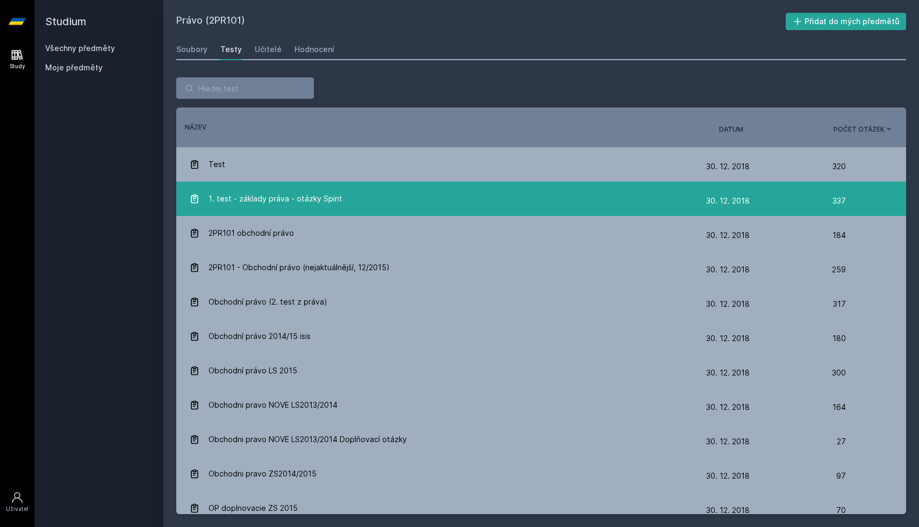
click at [303, 201] on span "1. test - základy práva - otázky Spirit" at bounding box center [275, 198] width 134 height 21
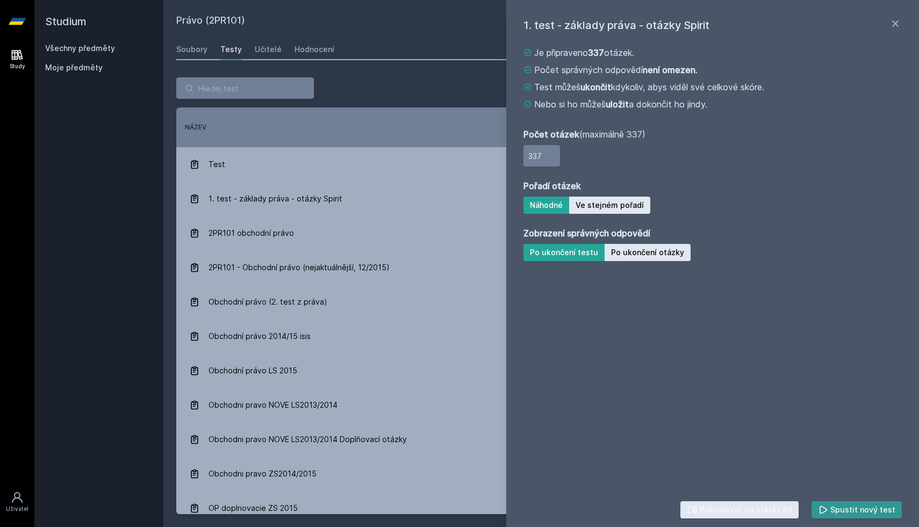
click at [833, 505] on button "Spustit nový test" at bounding box center [856, 509] width 91 height 17
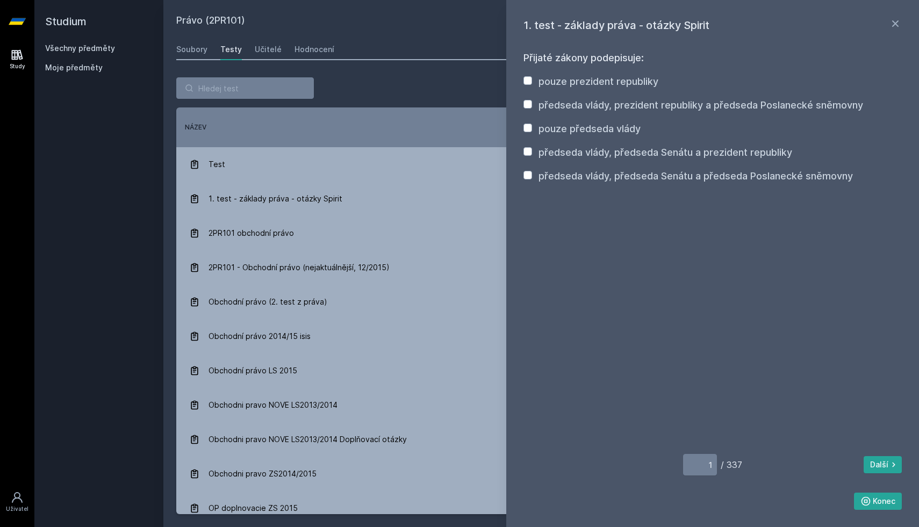
click at [605, 83] on label "pouze prezident republiky" at bounding box center [598, 81] width 120 height 11
click at [532, 83] on input "pouze prezident republiky" at bounding box center [527, 80] width 9 height 9
checkbox input "true"
click at [885, 469] on button "Další" at bounding box center [882, 464] width 38 height 17
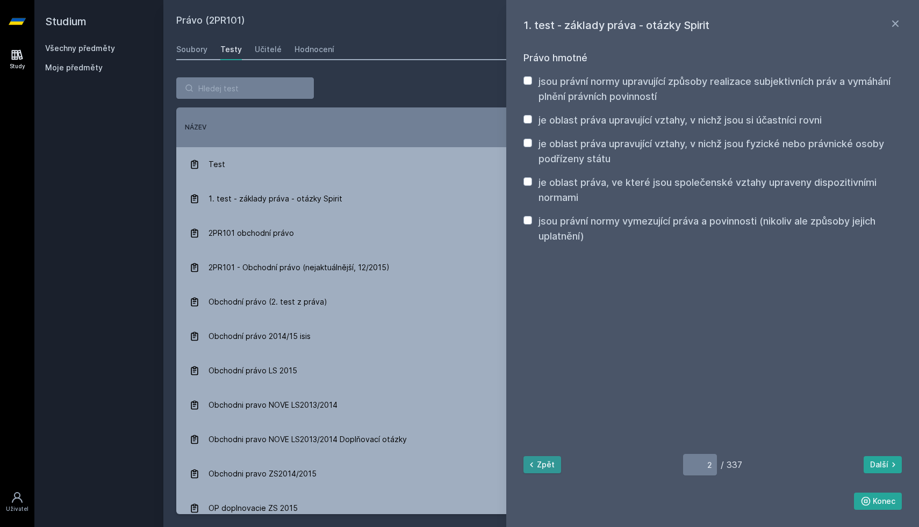
click at [528, 464] on icon at bounding box center [531, 464] width 11 height 11
type input "1"
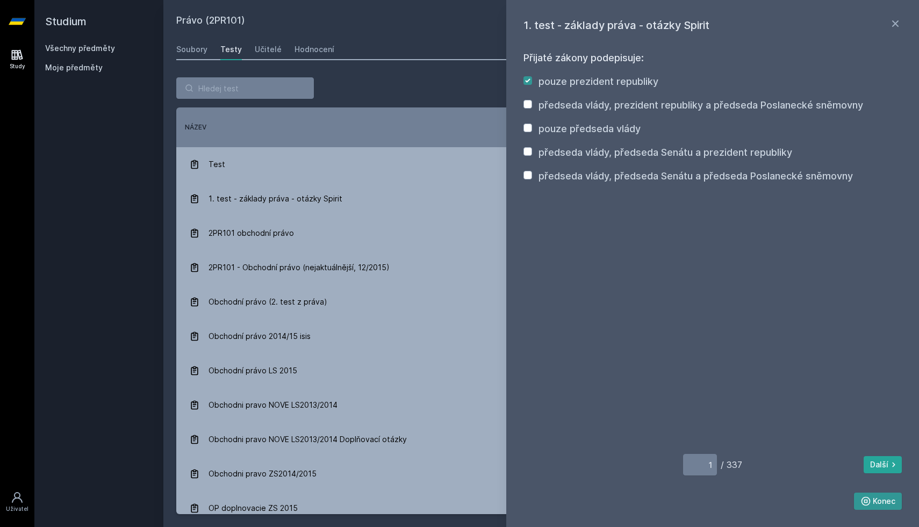
click at [879, 501] on button "Konec" at bounding box center [878, 501] width 48 height 17
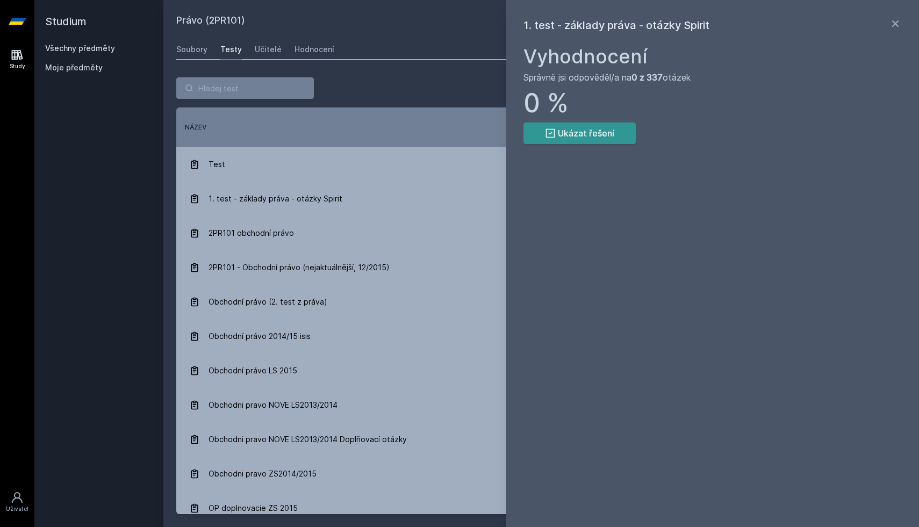
click at [597, 127] on button "Ukázat řešení" at bounding box center [579, 132] width 112 height 21
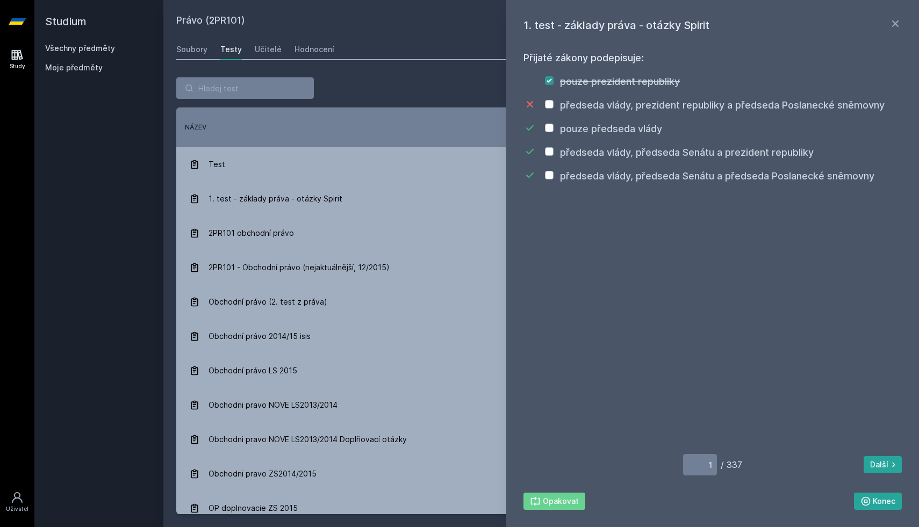
click at [885, 31] on div "1. test - základy práva - otázky Spirit" at bounding box center [705, 25] width 365 height 16
click at [894, 23] on icon at bounding box center [895, 23] width 6 height 6
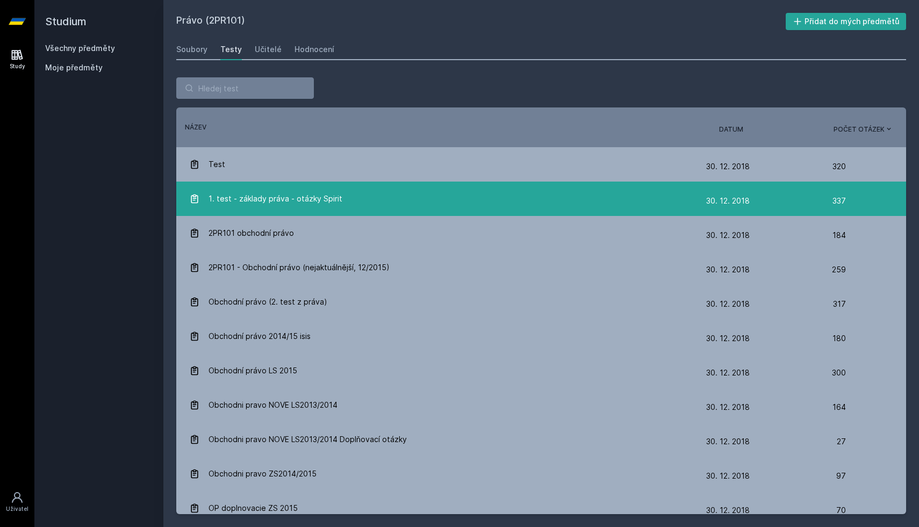
click at [499, 187] on link "1. test - základy práva - otázky Spirit [DATE] [DATE] 337" at bounding box center [541, 199] width 730 height 34
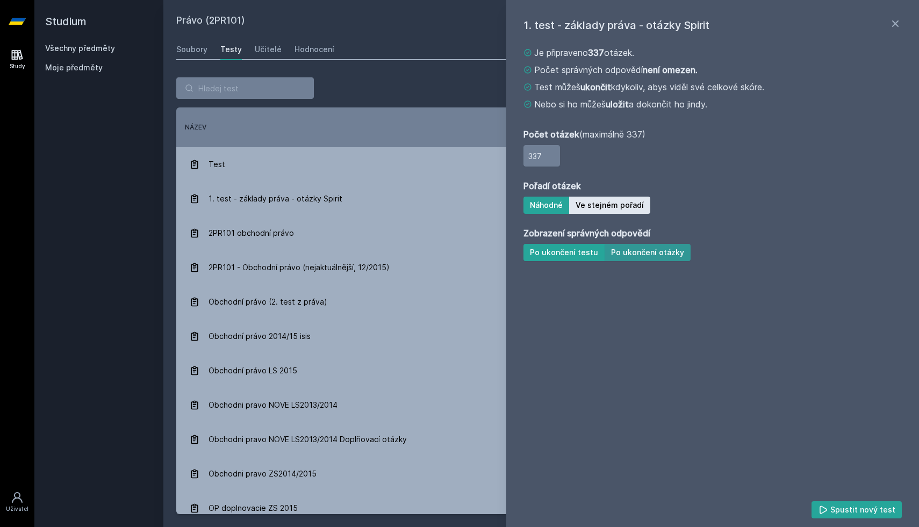
click at [649, 256] on button "Po ukončení otázky" at bounding box center [647, 252] width 86 height 17
click at [849, 506] on button "Spustit nový test" at bounding box center [856, 509] width 91 height 17
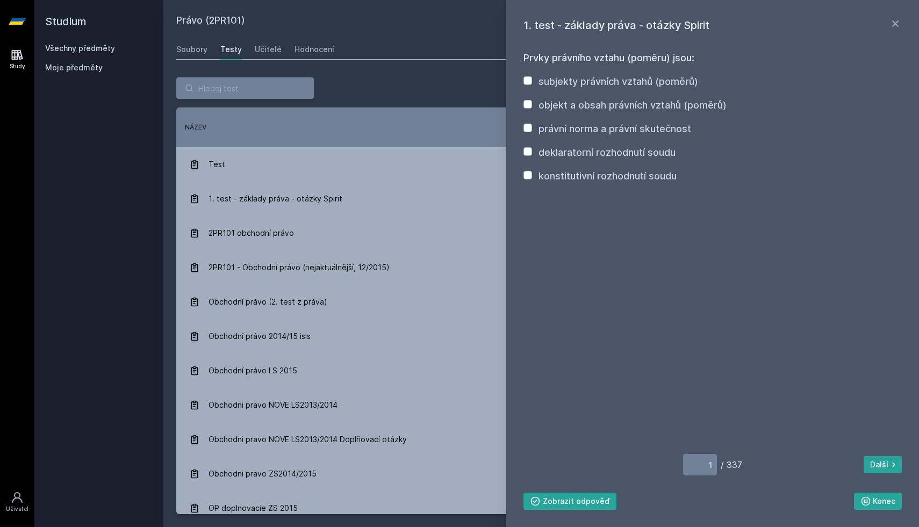
click at [597, 81] on label "subjekty právních vztahů (poměrů)" at bounding box center [618, 81] width 160 height 11
click at [532, 81] on input "subjekty právních vztahů (poměrů)" at bounding box center [527, 80] width 9 height 9
checkbox input "true"
click at [597, 99] on div "objekt a obsah právních vztahů (poměrů)" at bounding box center [632, 105] width 188 height 15
click at [597, 103] on label "objekt a obsah právních vztahů (poměrů)" at bounding box center [632, 104] width 188 height 11
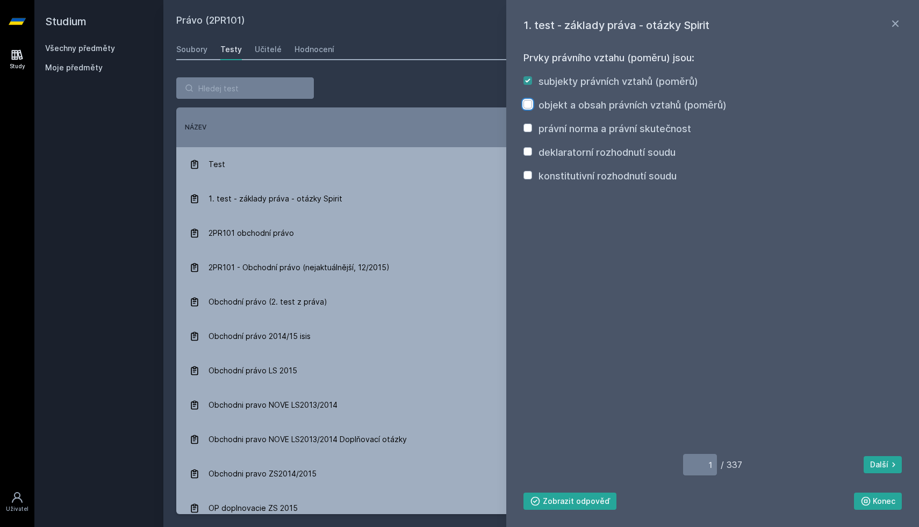
click at [532, 103] on input "objekt a obsah právních vztahů (poměrů)" at bounding box center [527, 104] width 9 height 9
checkbox input "true"
click at [600, 127] on label "právní norma a právní skutečnost" at bounding box center [614, 128] width 153 height 11
click at [532, 127] on input "právní norma a právní skutečnost" at bounding box center [527, 128] width 9 height 9
checkbox input "true"
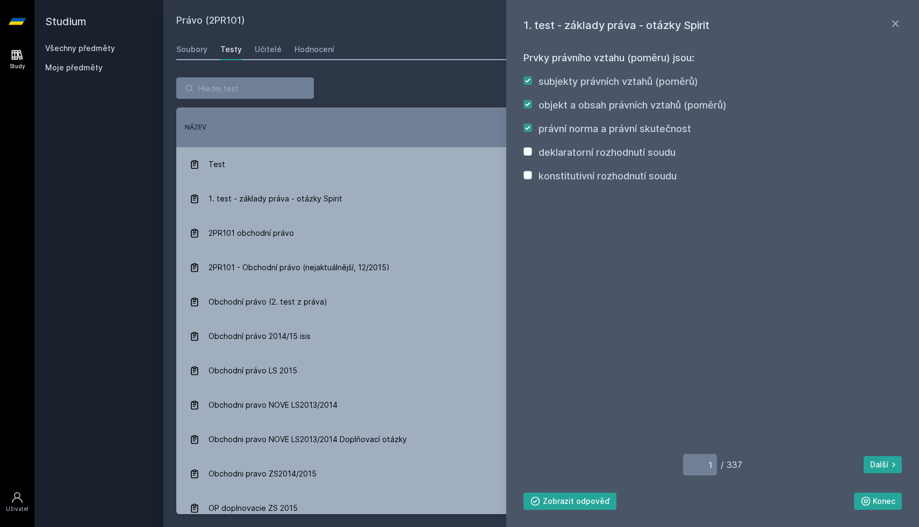
click at [601, 157] on label "deklaratorní rozhodnutí soudu" at bounding box center [606, 152] width 137 height 11
click at [532, 156] on input "deklaratorní rozhodnutí soudu" at bounding box center [527, 151] width 9 height 9
checkbox input "true"
click at [601, 175] on label "konstitutivní rozhodnutí soudu" at bounding box center [607, 175] width 138 height 11
click at [532, 175] on input "konstitutivní rozhodnutí soudu" at bounding box center [527, 175] width 9 height 9
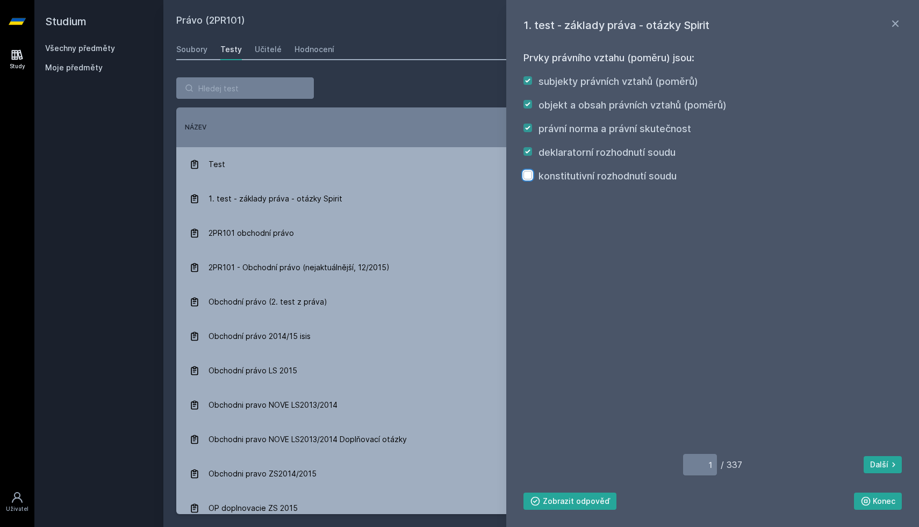
checkbox input "true"
click at [885, 470] on button "Další" at bounding box center [882, 464] width 38 height 17
click at [538, 463] on button "Zpět" at bounding box center [542, 464] width 38 height 17
type input "1"
click at [550, 497] on button "Zobrazit odpověď" at bounding box center [569, 501] width 93 height 17
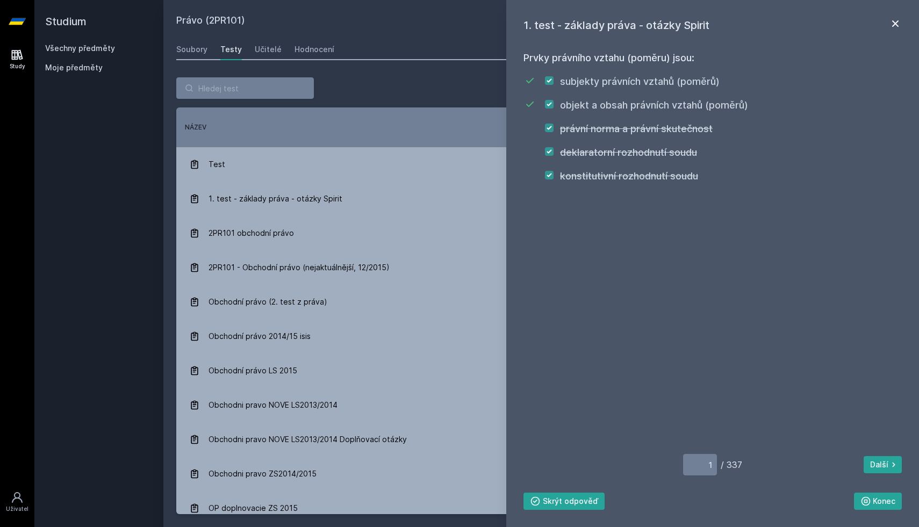
click at [897, 20] on icon at bounding box center [895, 23] width 6 height 6
